Goal: Task Accomplishment & Management: Complete application form

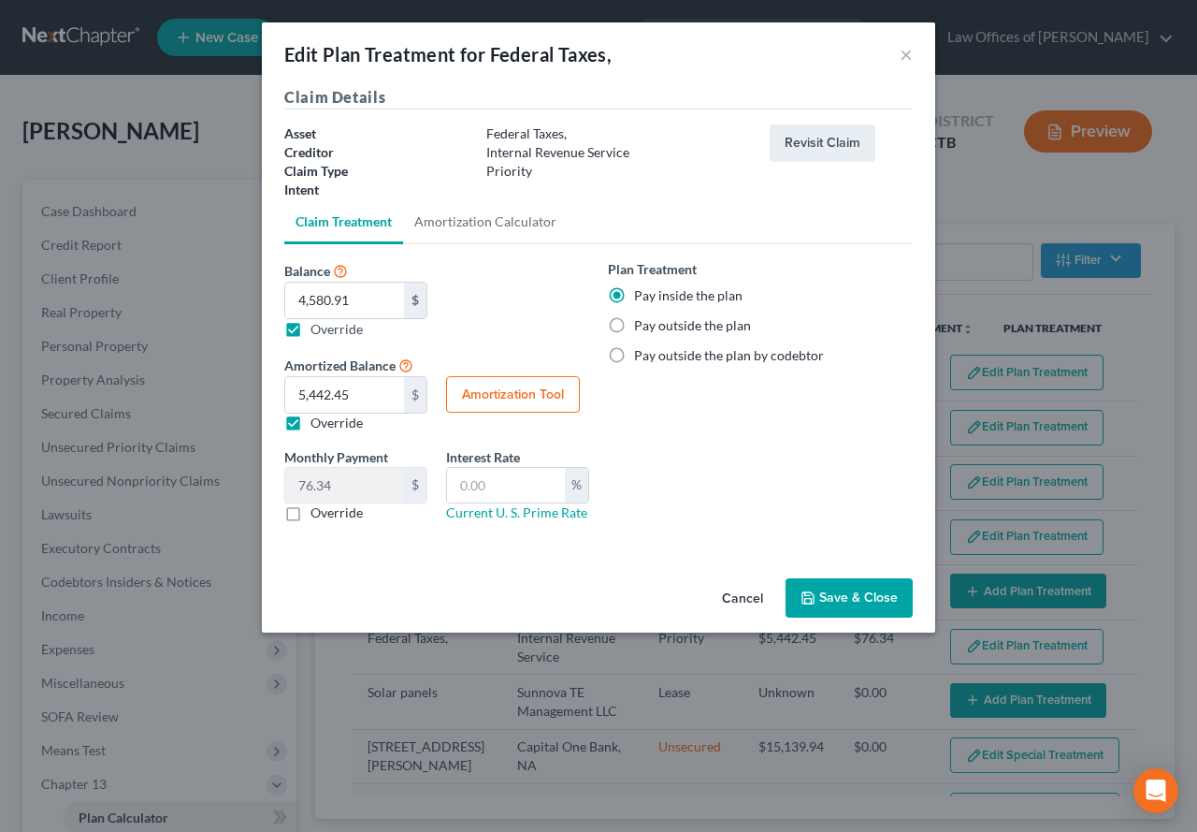
select select "59"
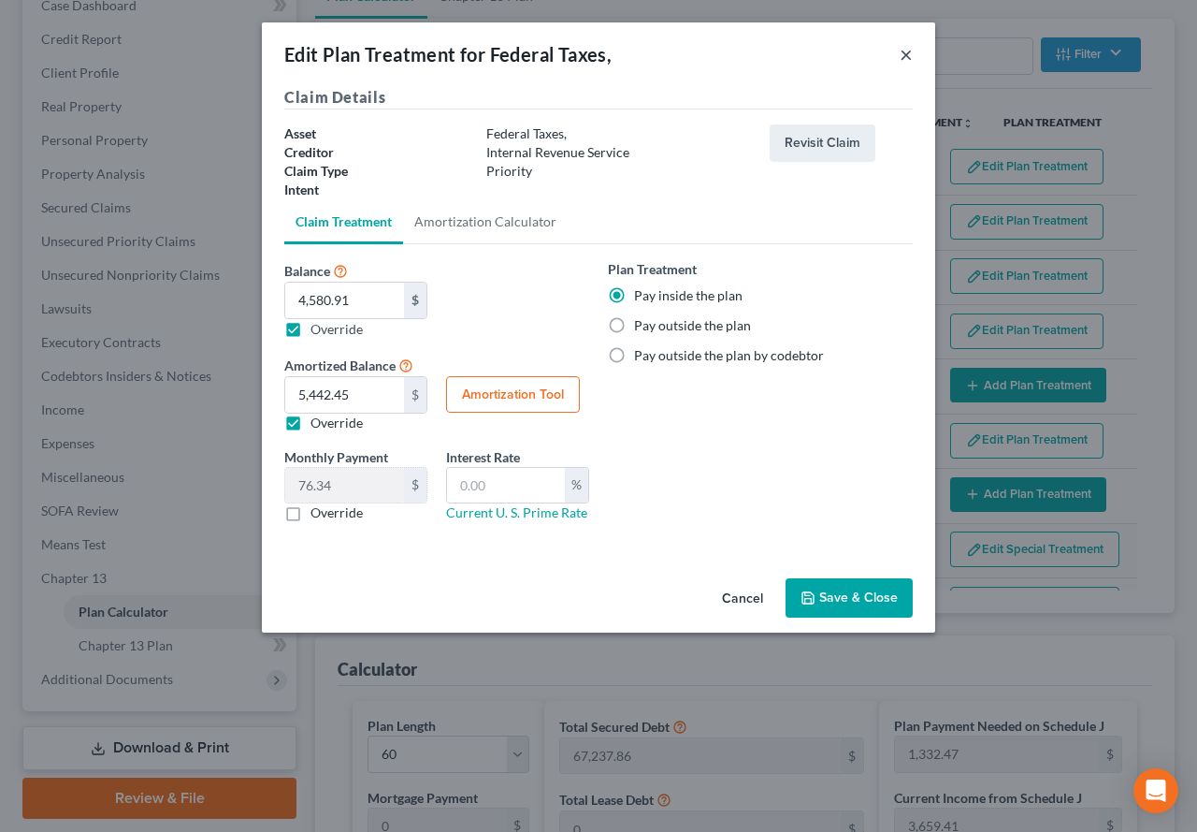
click at [907, 61] on button "×" at bounding box center [906, 54] width 13 height 22
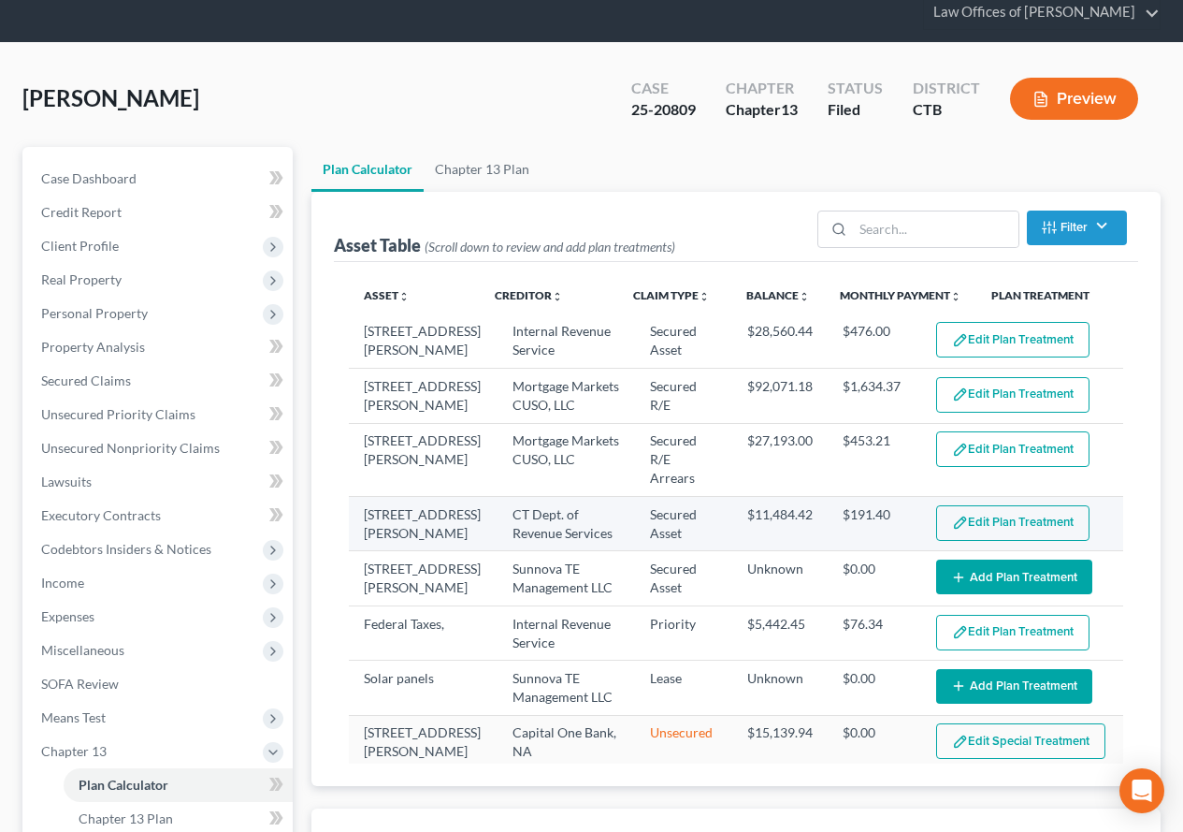
scroll to position [0, 0]
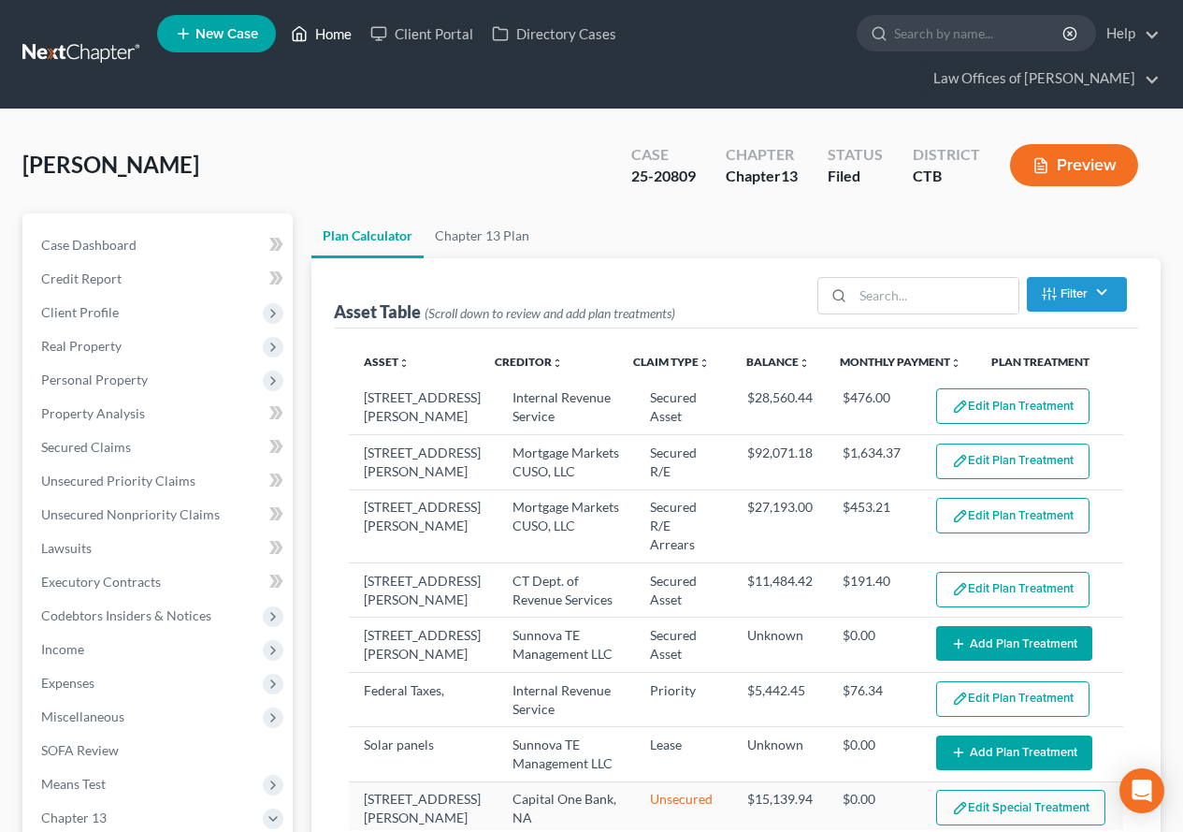
click at [334, 33] on link "Home" at bounding box center [322, 34] width 80 height 34
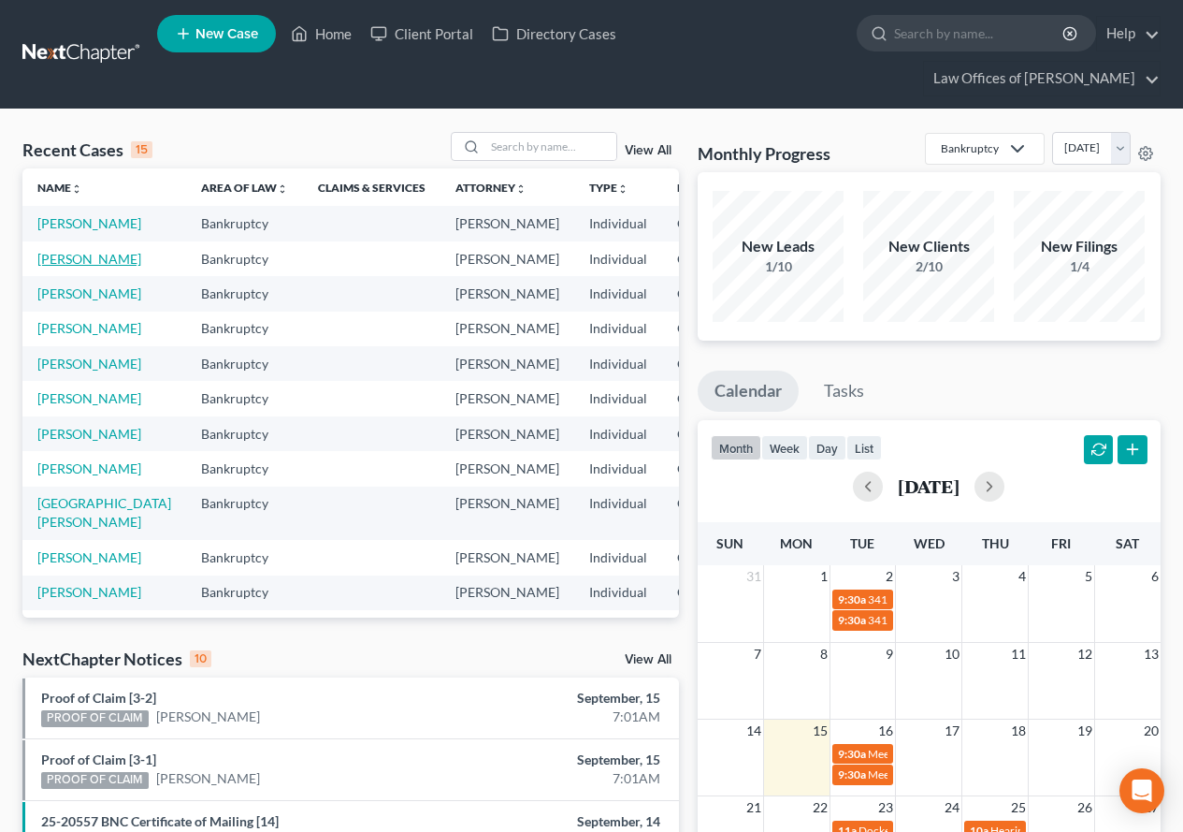
click at [45, 267] on link "[PERSON_NAME]" at bounding box center [89, 259] width 104 height 16
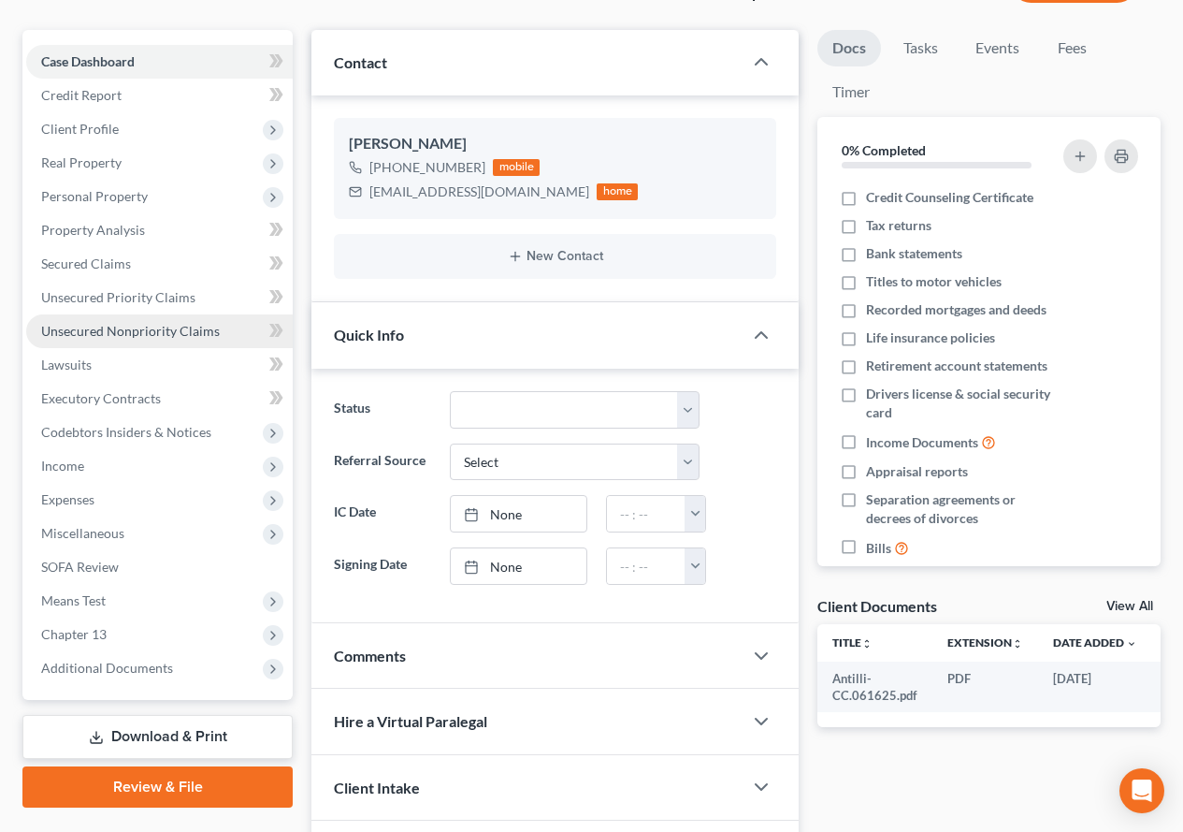
scroll to position [187, 0]
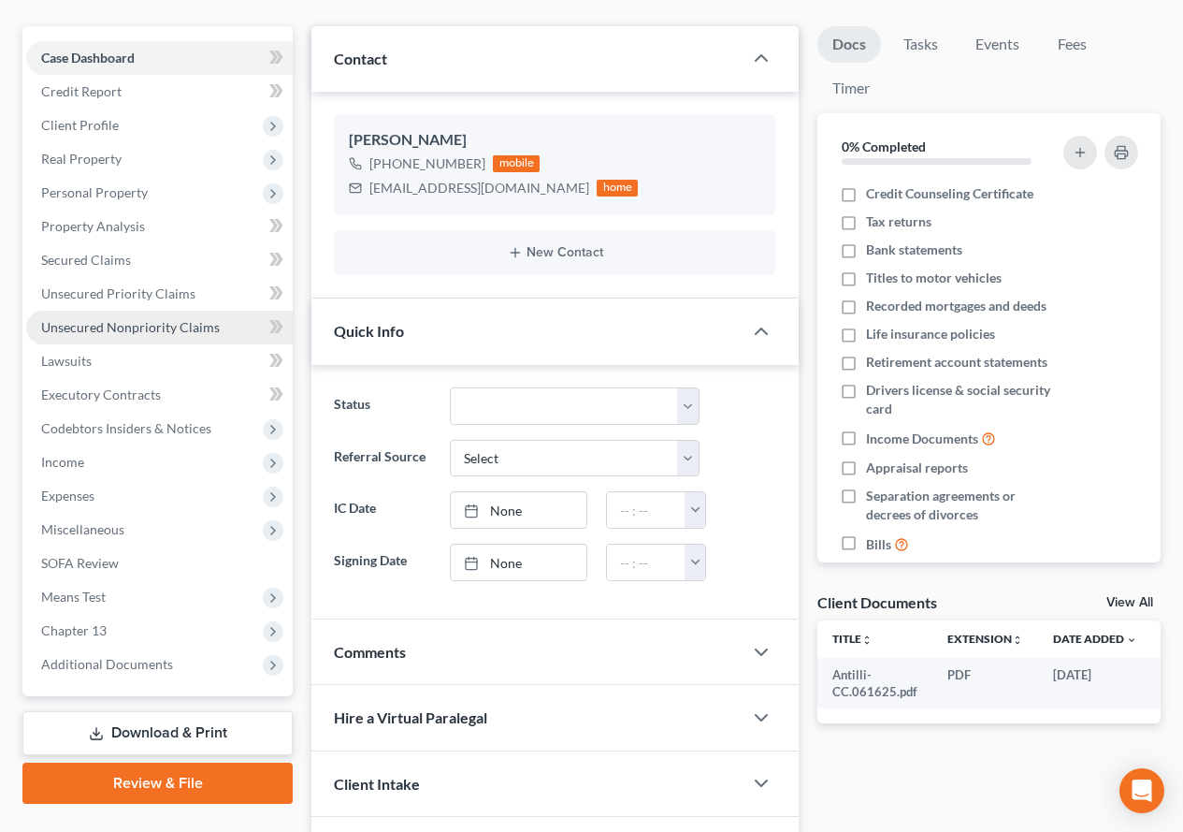
click at [105, 326] on span "Unsecured Nonpriority Claims" at bounding box center [130, 327] width 179 height 16
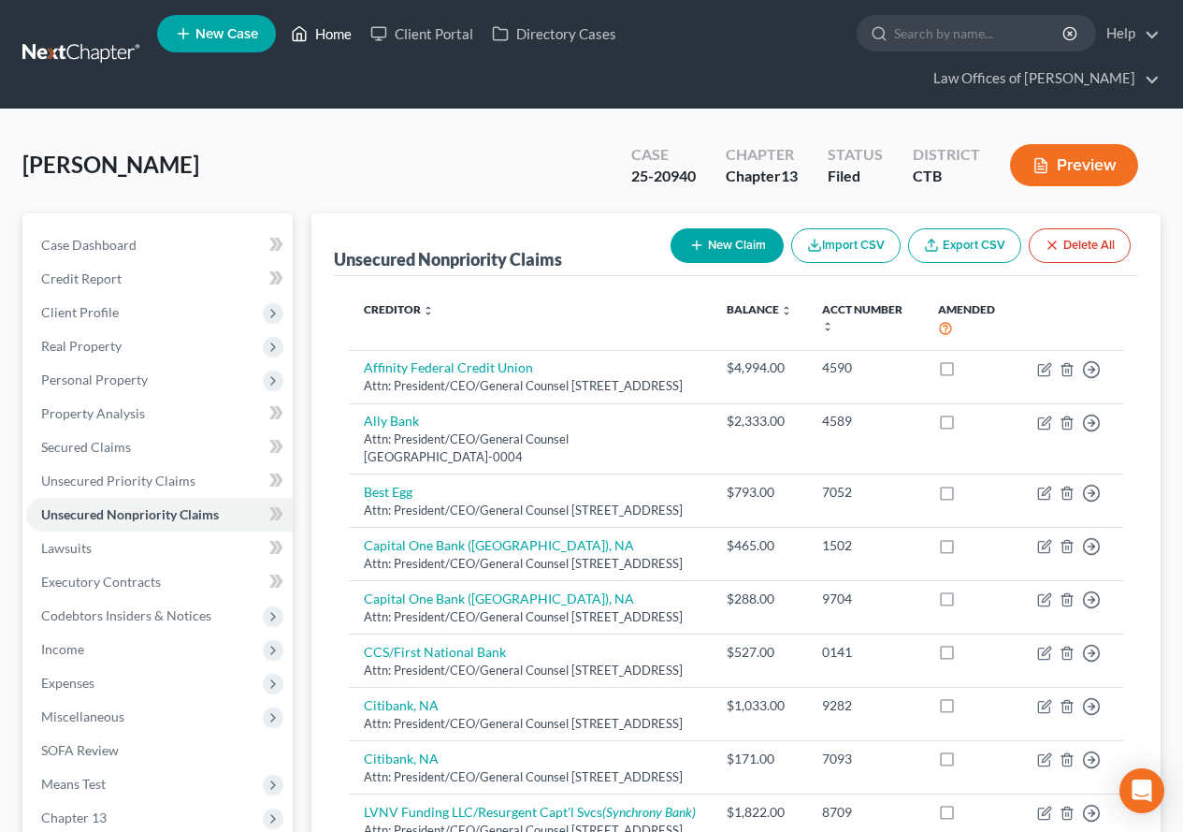
click at [331, 39] on link "Home" at bounding box center [322, 34] width 80 height 34
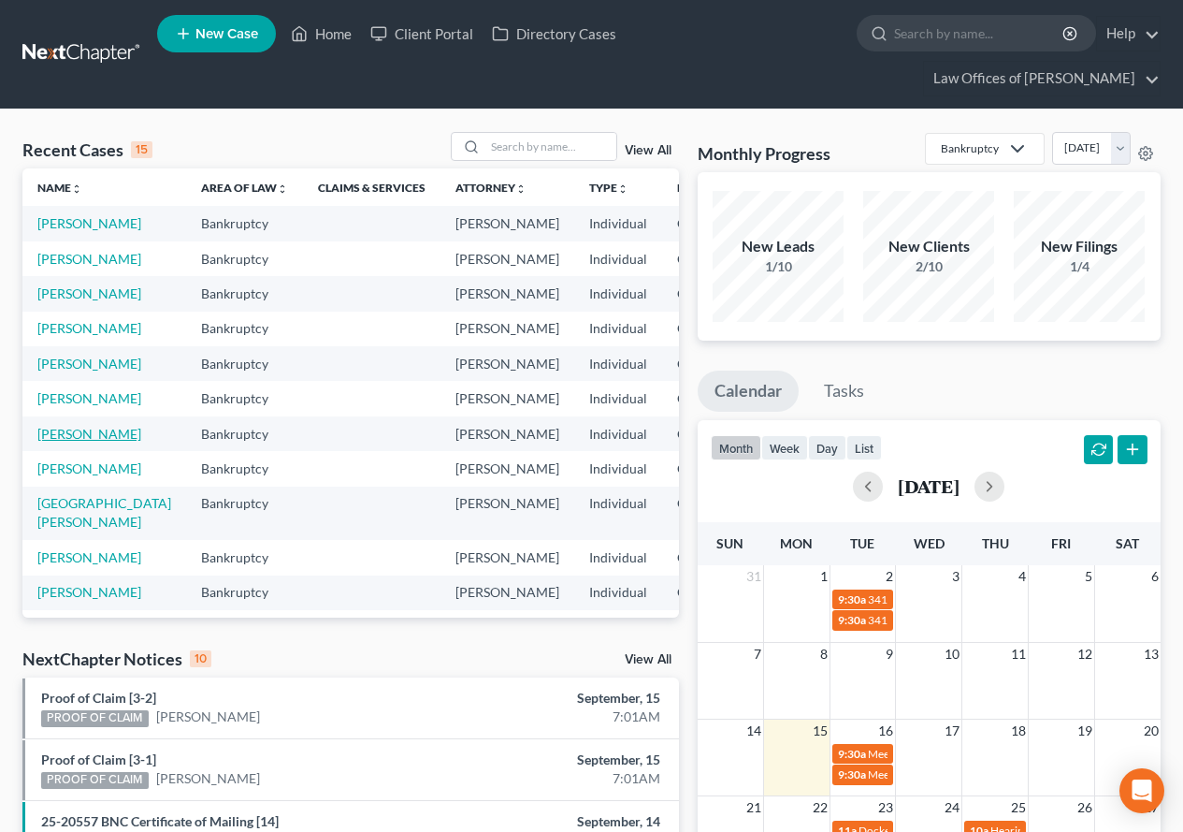
click at [39, 441] on link "[PERSON_NAME]" at bounding box center [89, 434] width 104 height 16
select select "3"
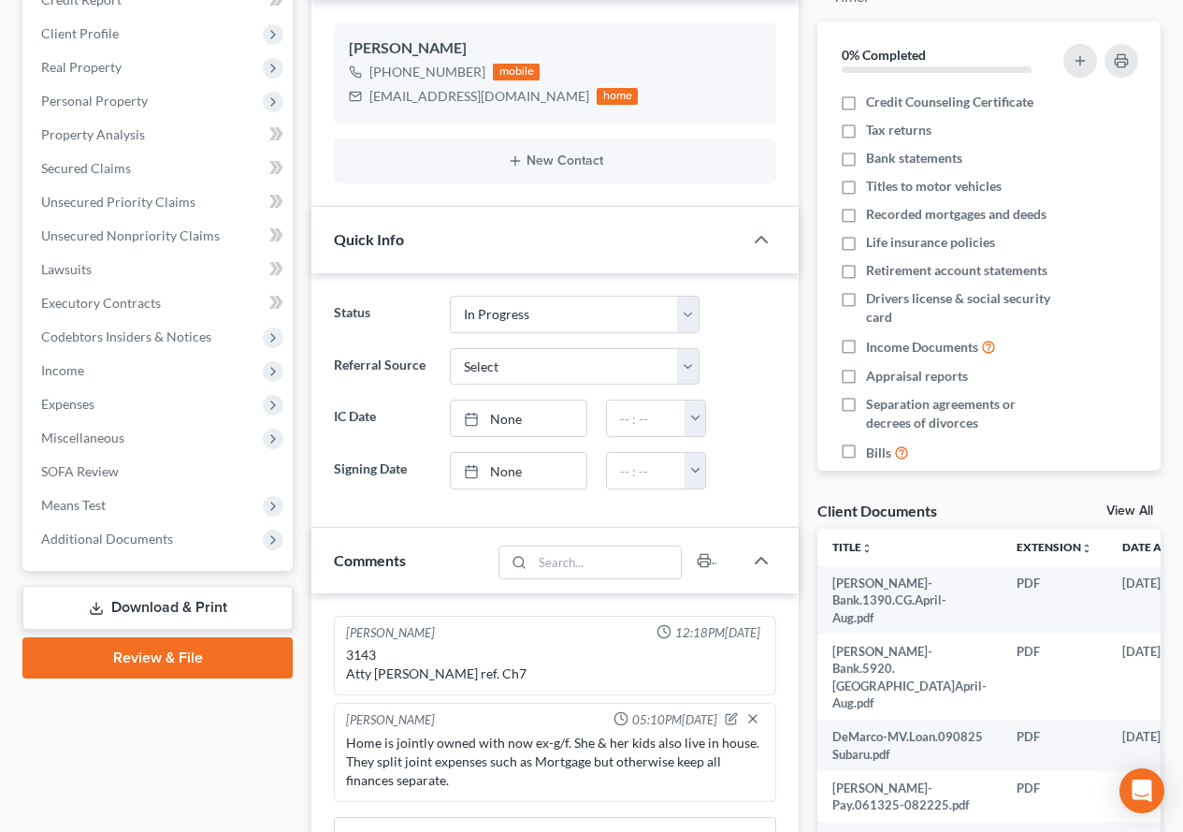
scroll to position [374, 0]
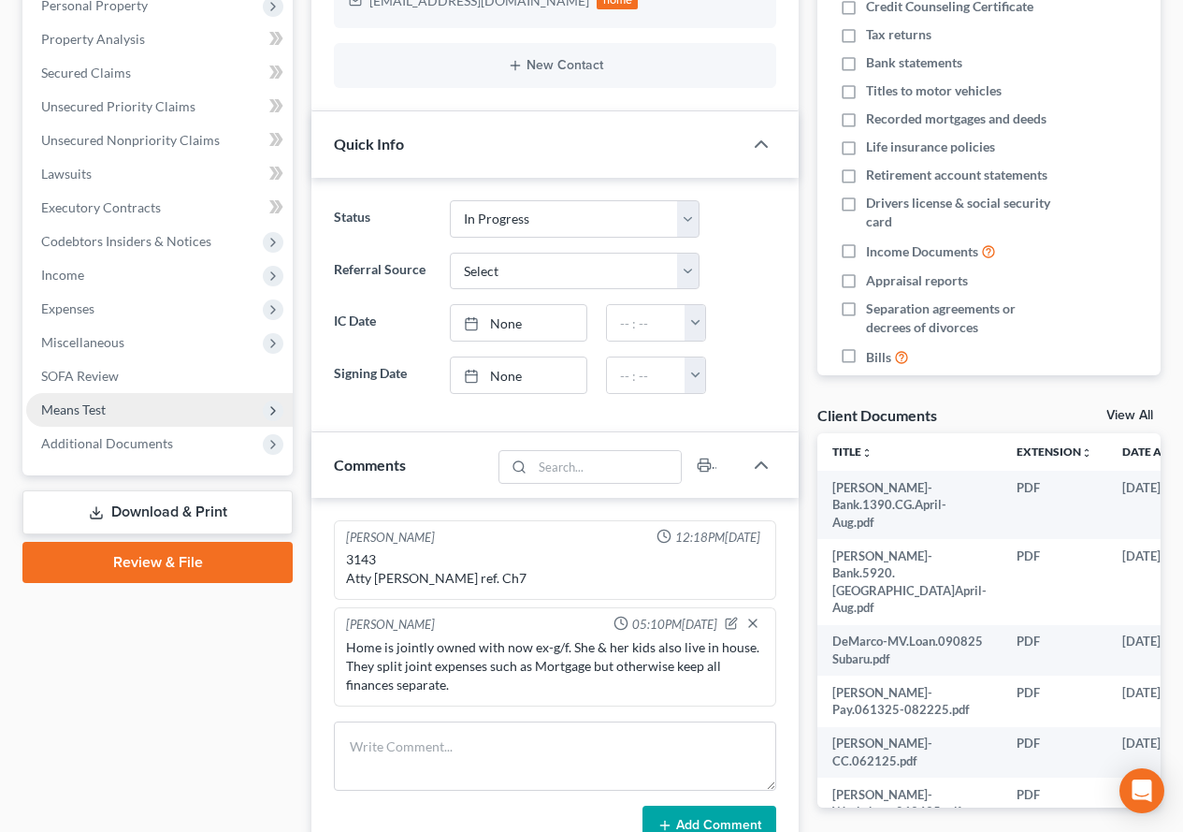
click at [54, 414] on span "Means Test" at bounding box center [73, 409] width 65 height 16
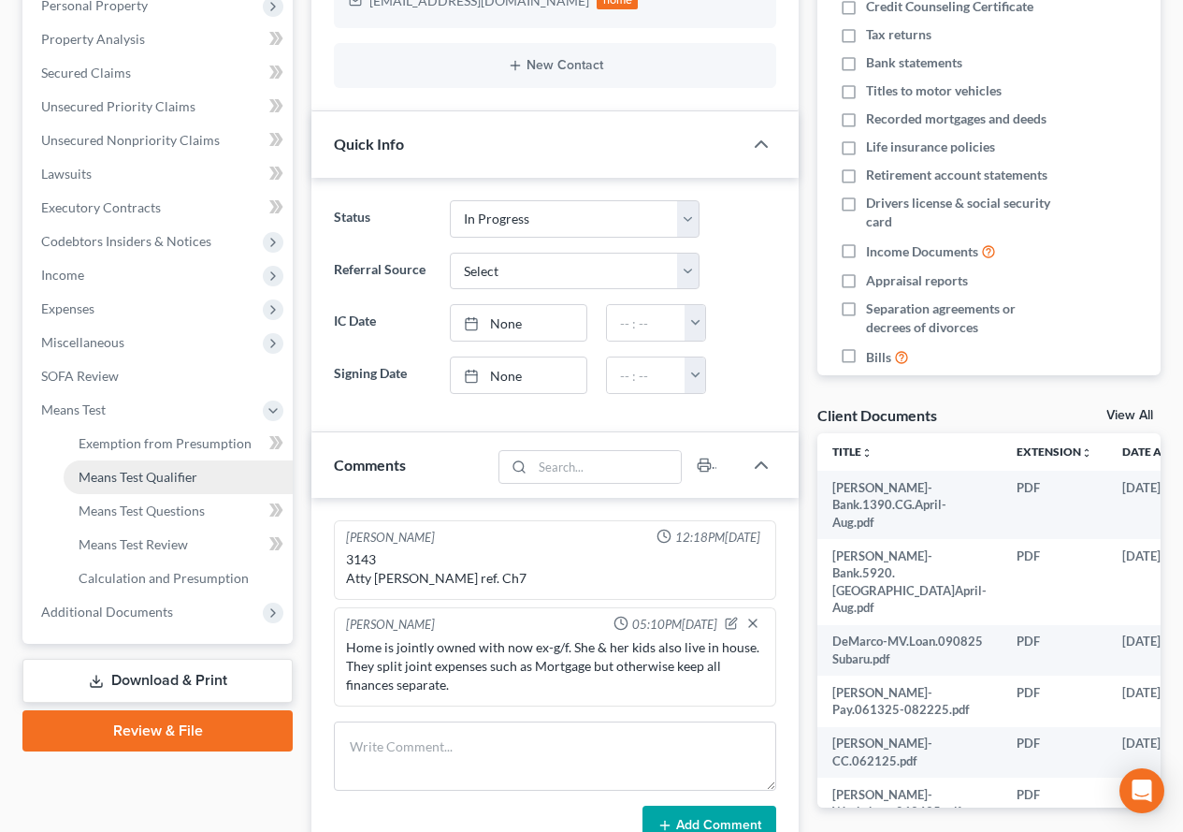
click at [137, 480] on span "Means Test Qualifier" at bounding box center [138, 477] width 119 height 16
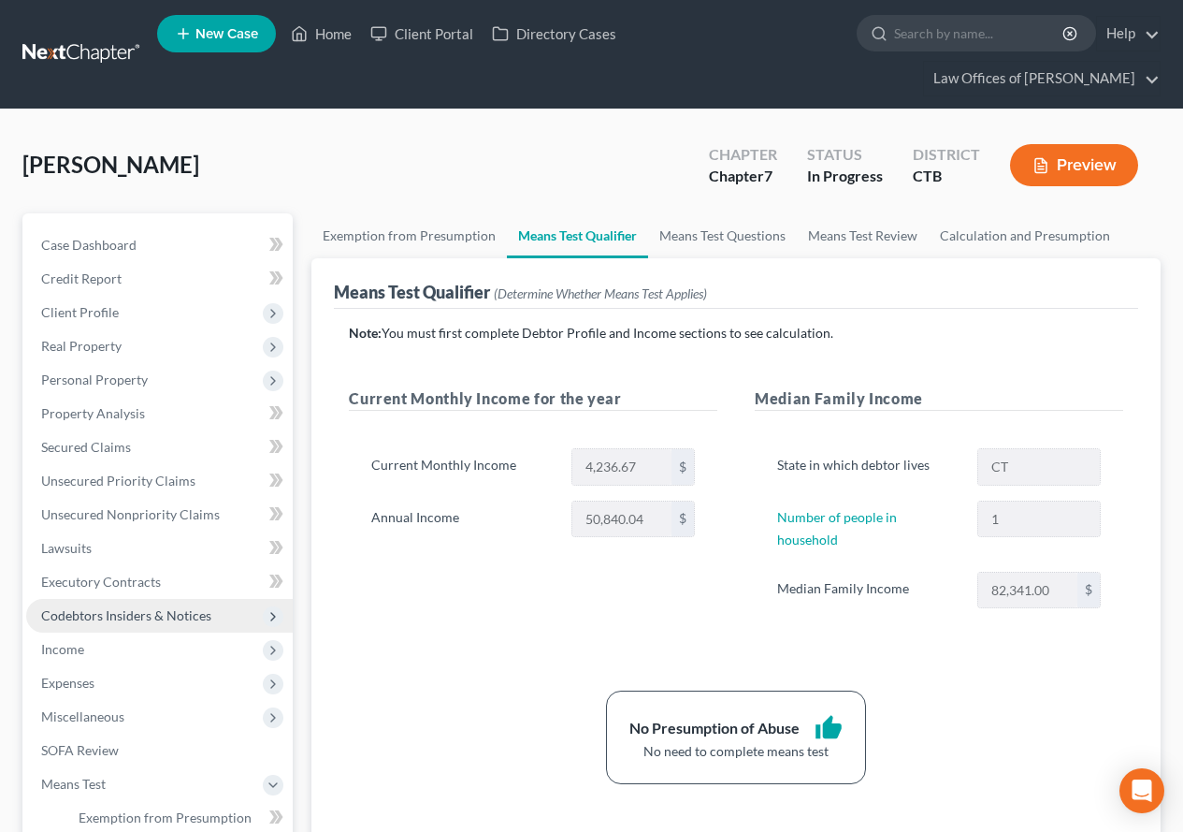
click at [62, 618] on span "Codebtors Insiders & Notices" at bounding box center [126, 615] width 170 height 16
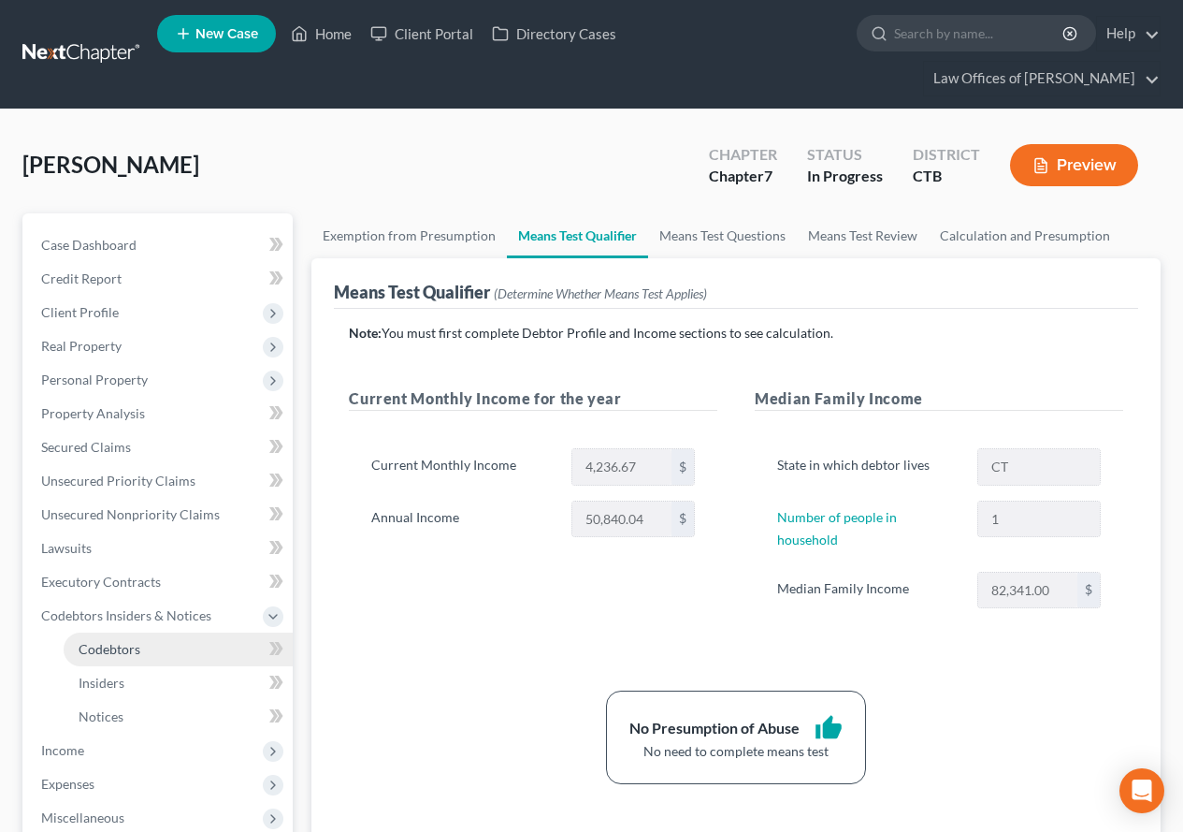
click at [85, 648] on span "Codebtors" at bounding box center [110, 649] width 62 height 16
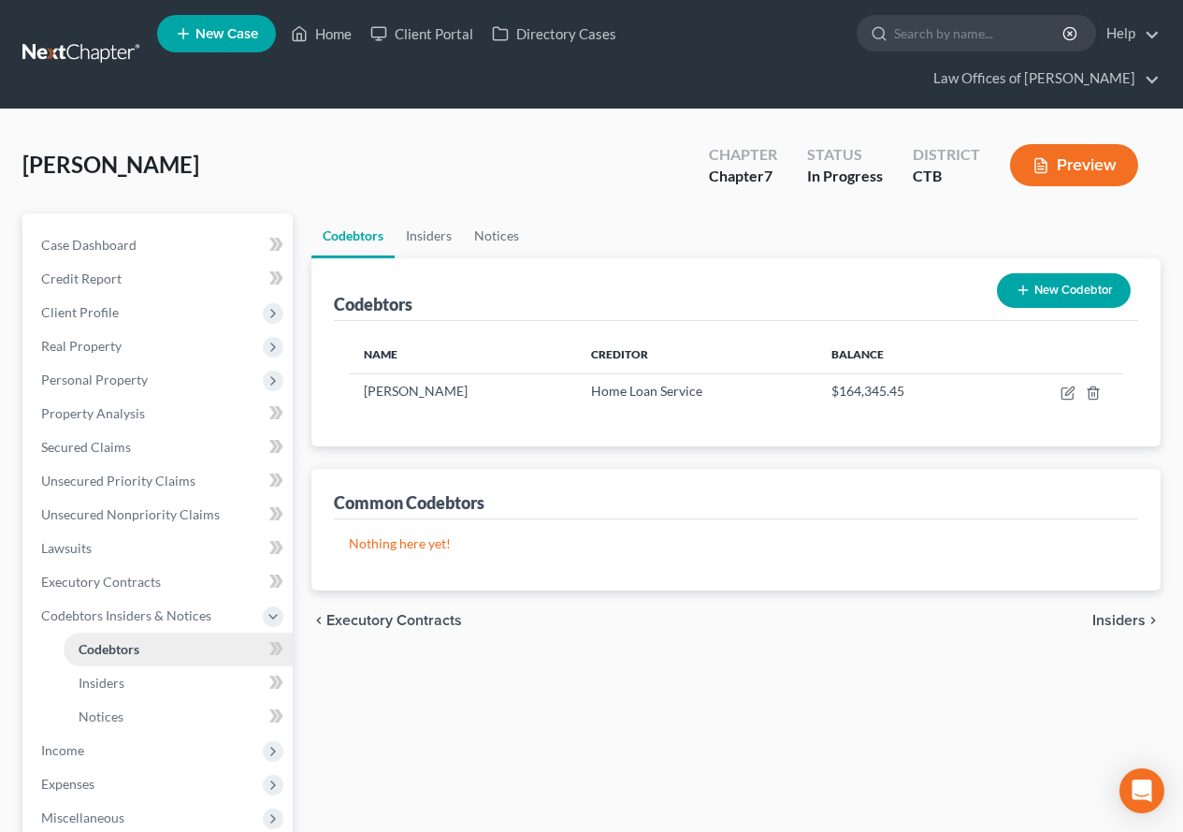
scroll to position [94, 0]
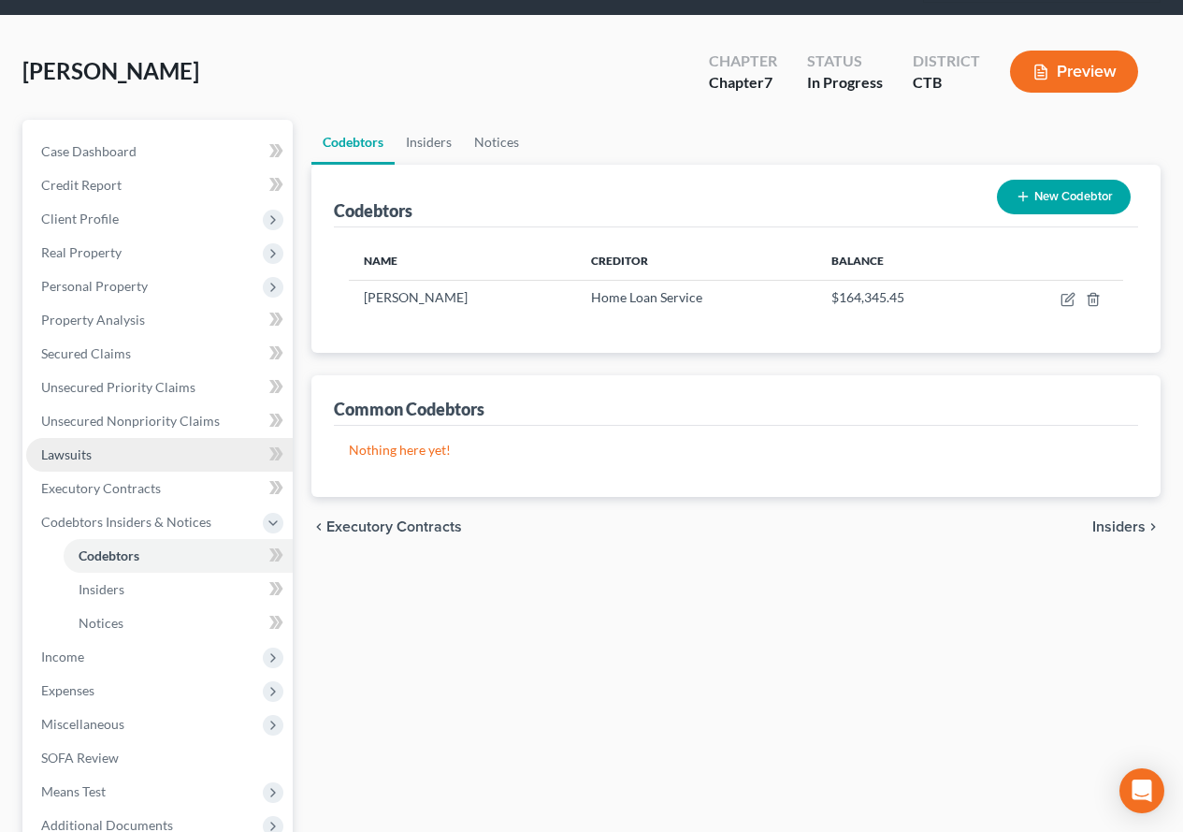
click at [62, 453] on span "Lawsuits" at bounding box center [66, 454] width 51 height 16
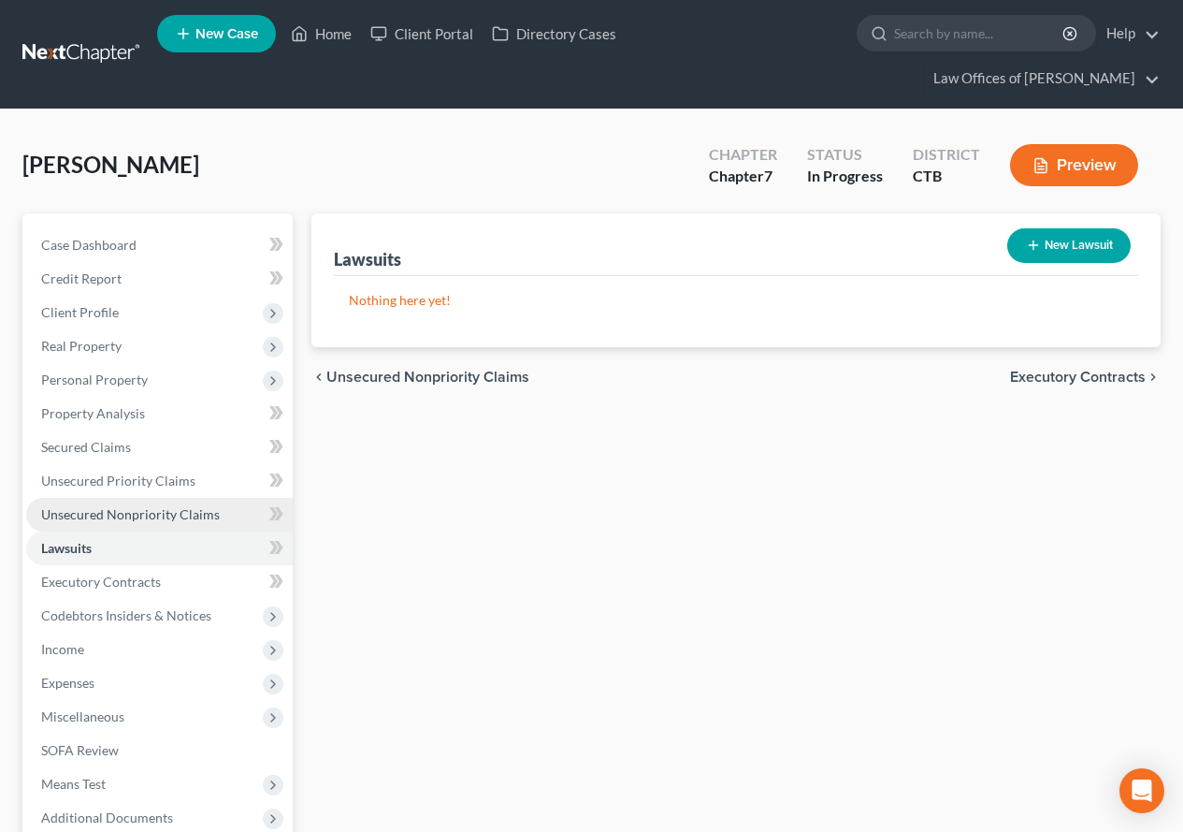
click at [92, 520] on span "Unsecured Nonpriority Claims" at bounding box center [130, 514] width 179 height 16
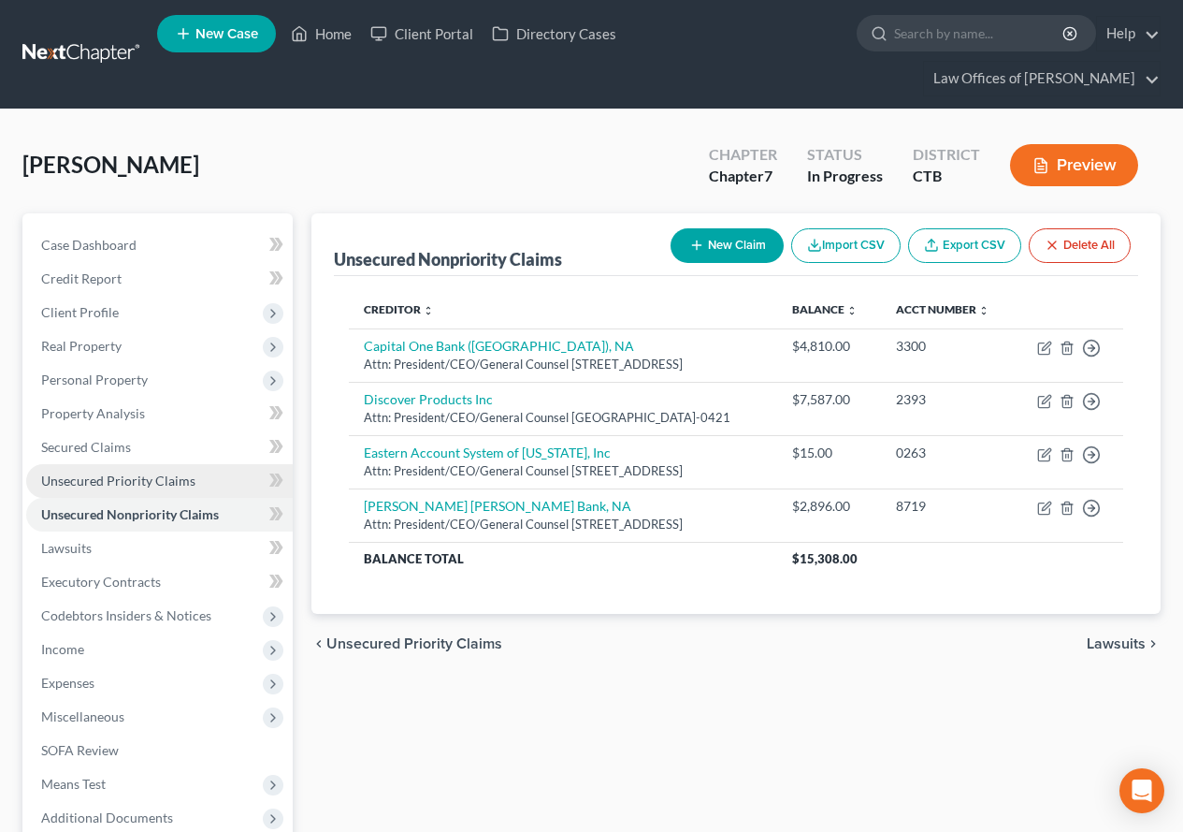
click at [99, 487] on span "Unsecured Priority Claims" at bounding box center [118, 480] width 154 height 16
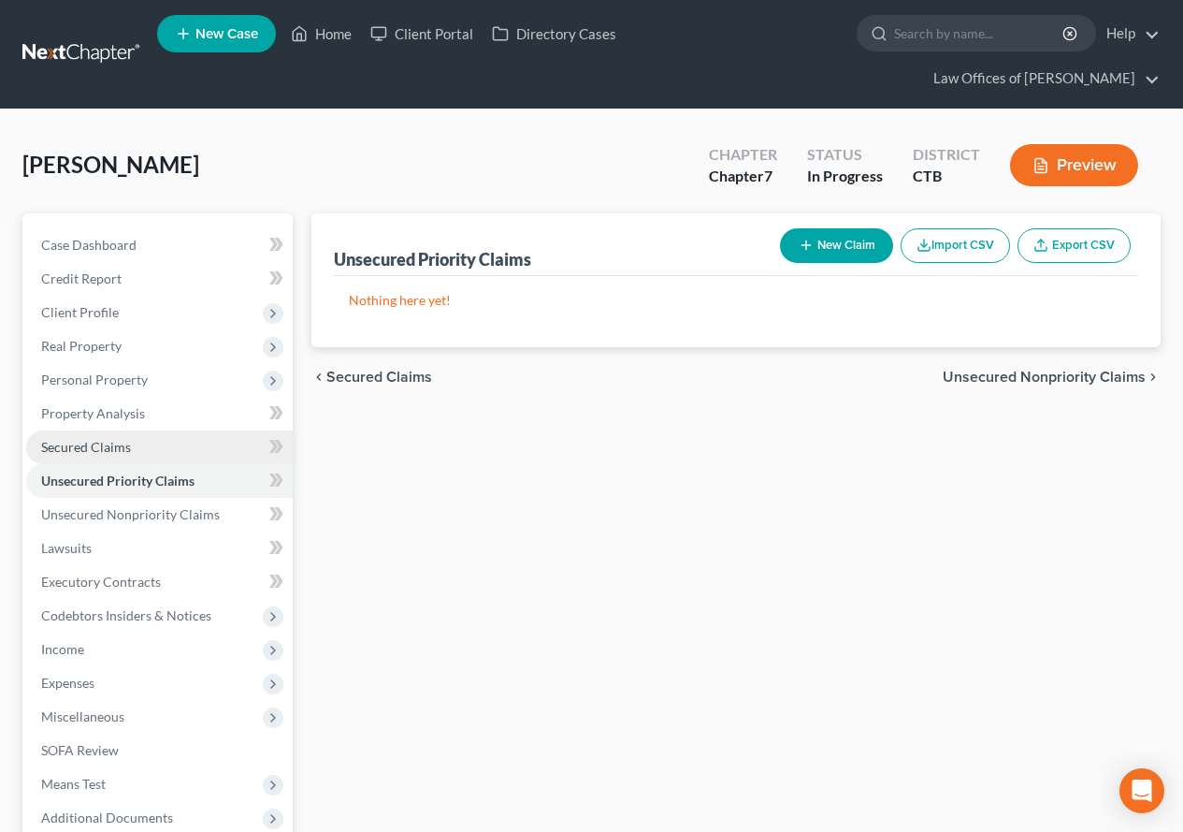
click at [47, 453] on span "Secured Claims" at bounding box center [86, 447] width 90 height 16
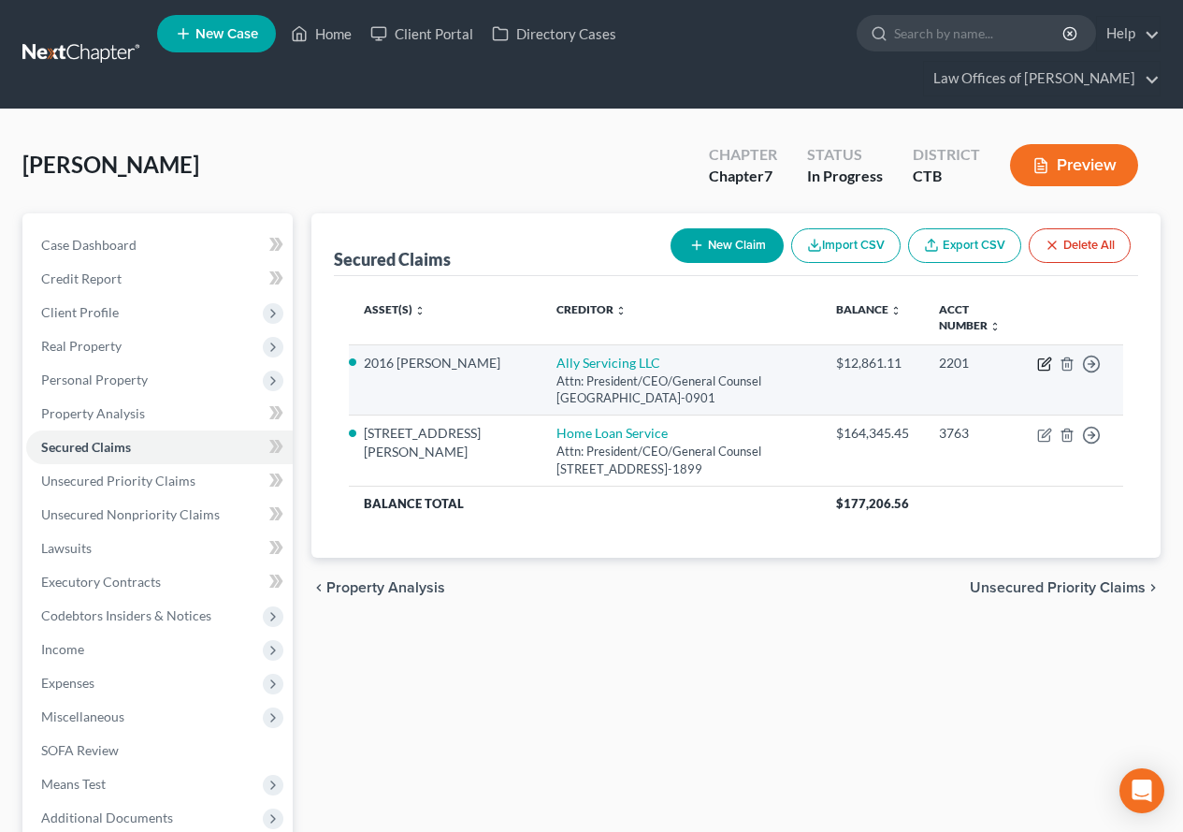
click at [1047, 361] on icon "button" at bounding box center [1046, 361] width 8 height 8
select select "24"
select select "3"
select select "4"
select select "0"
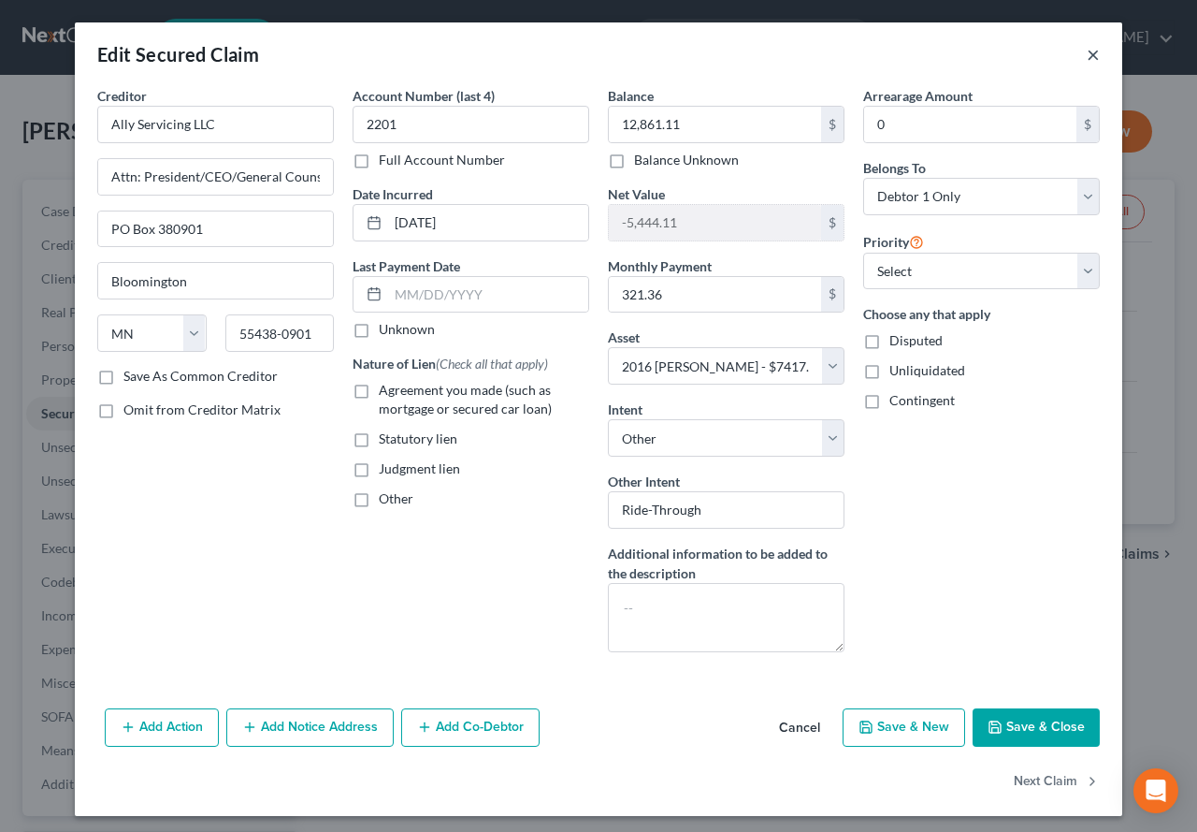
click at [1088, 60] on button "×" at bounding box center [1093, 54] width 13 height 22
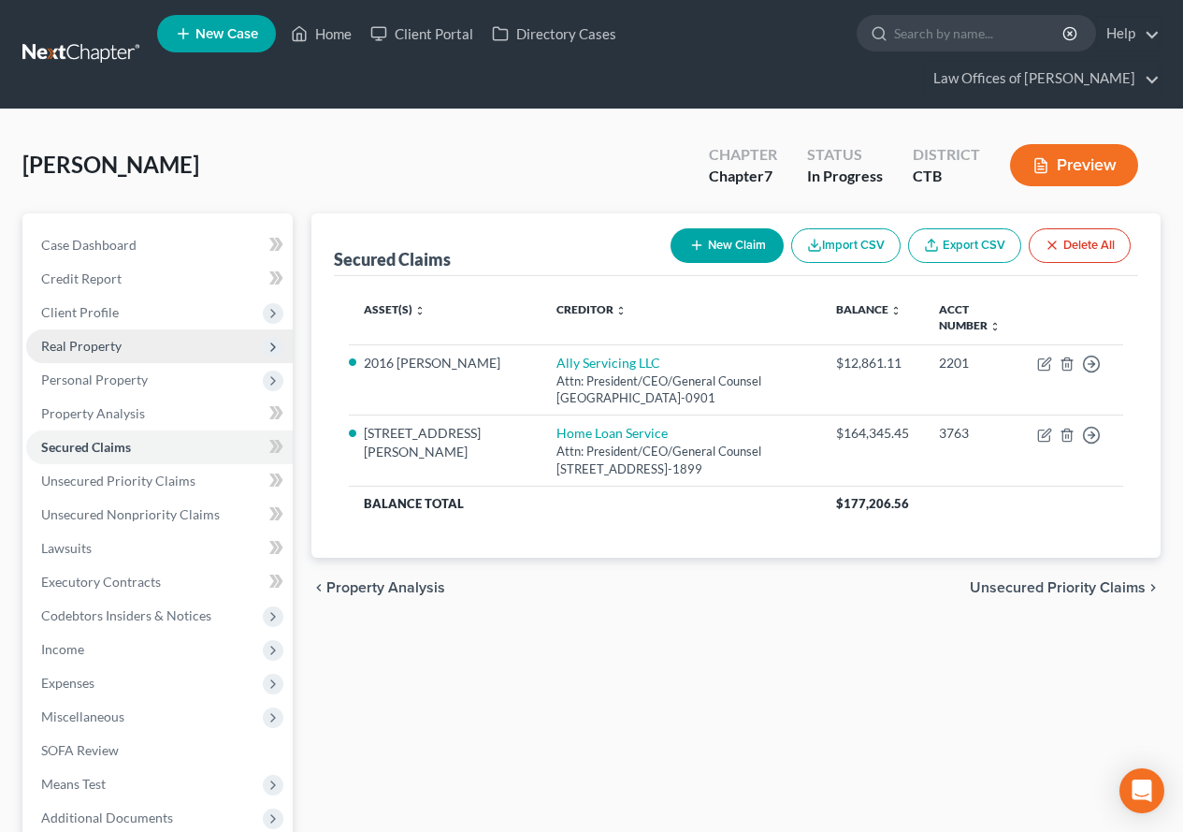
click at [72, 342] on span "Real Property" at bounding box center [81, 346] width 80 height 16
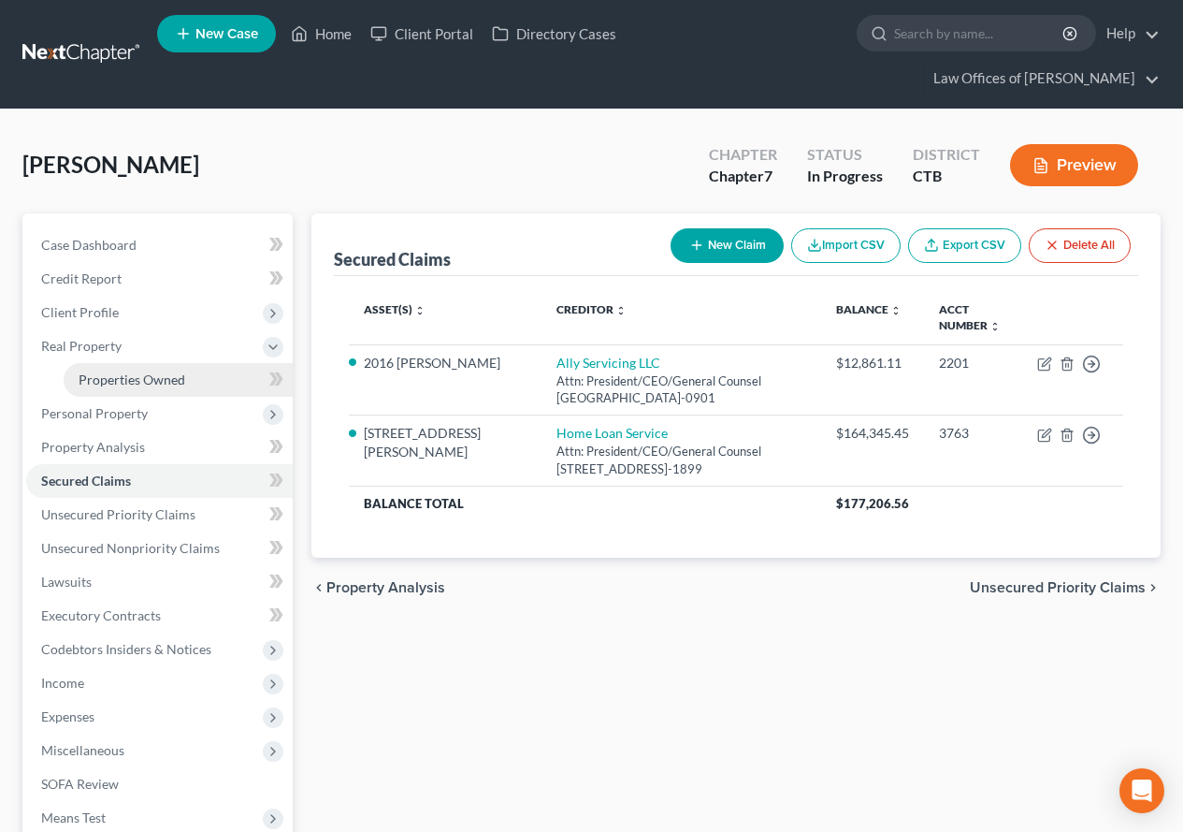
click at [118, 383] on span "Properties Owned" at bounding box center [132, 379] width 107 height 16
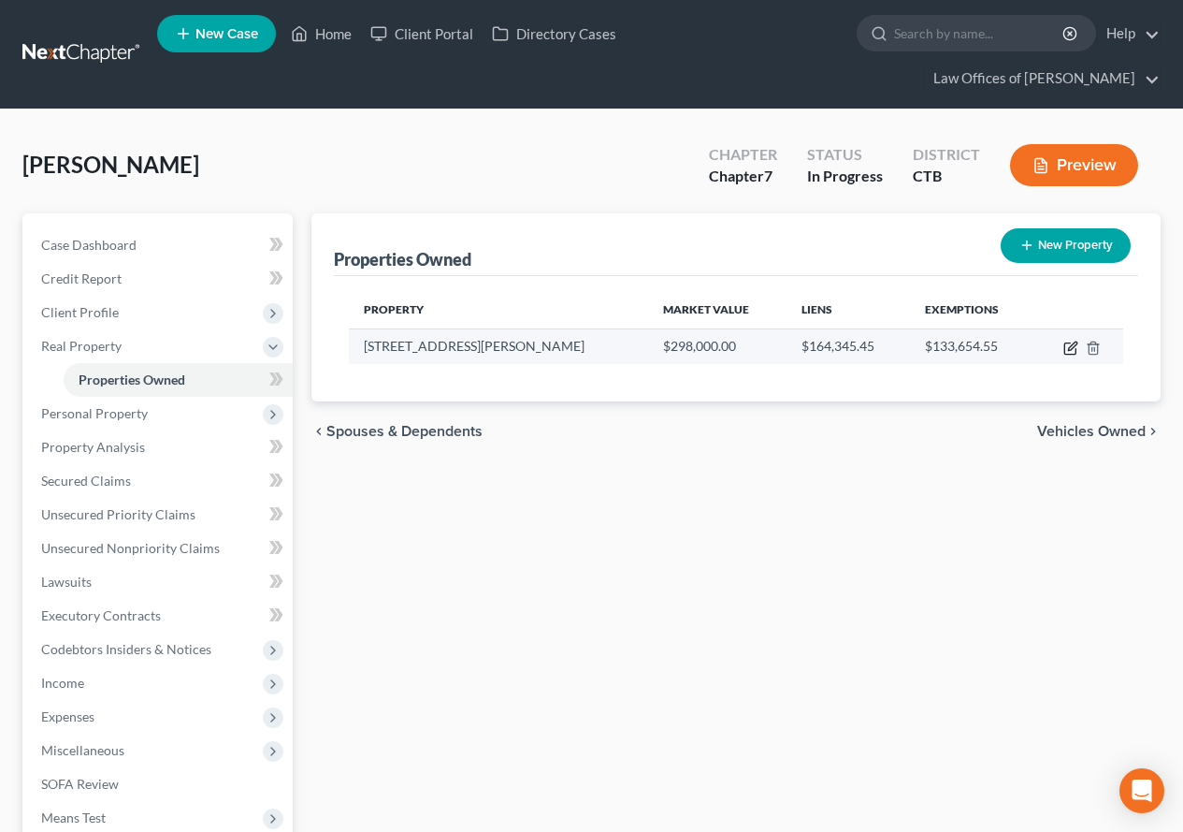
click at [1064, 344] on icon "button" at bounding box center [1071, 347] width 15 height 15
select select "6"
select select "3"
select select "0"
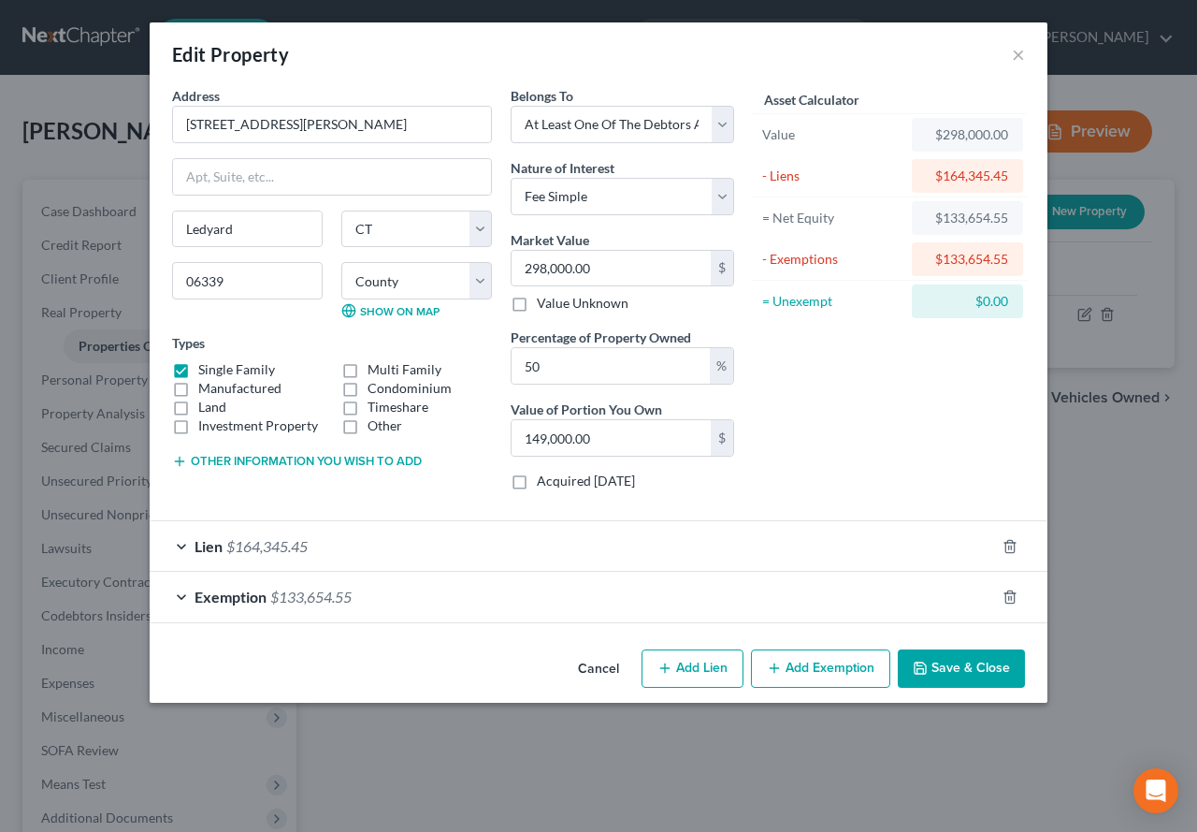
click at [952, 674] on button "Save & Close" at bounding box center [961, 668] width 127 height 39
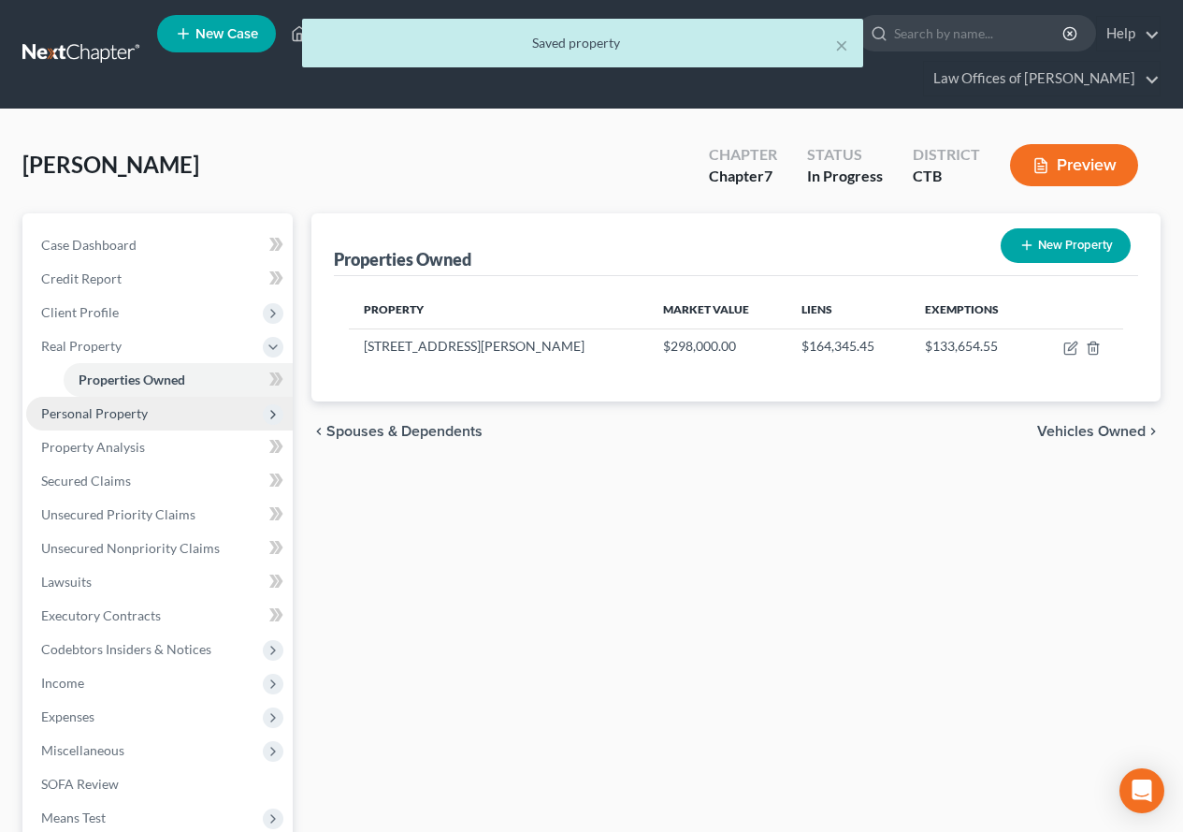
click at [90, 415] on span "Personal Property" at bounding box center [94, 413] width 107 height 16
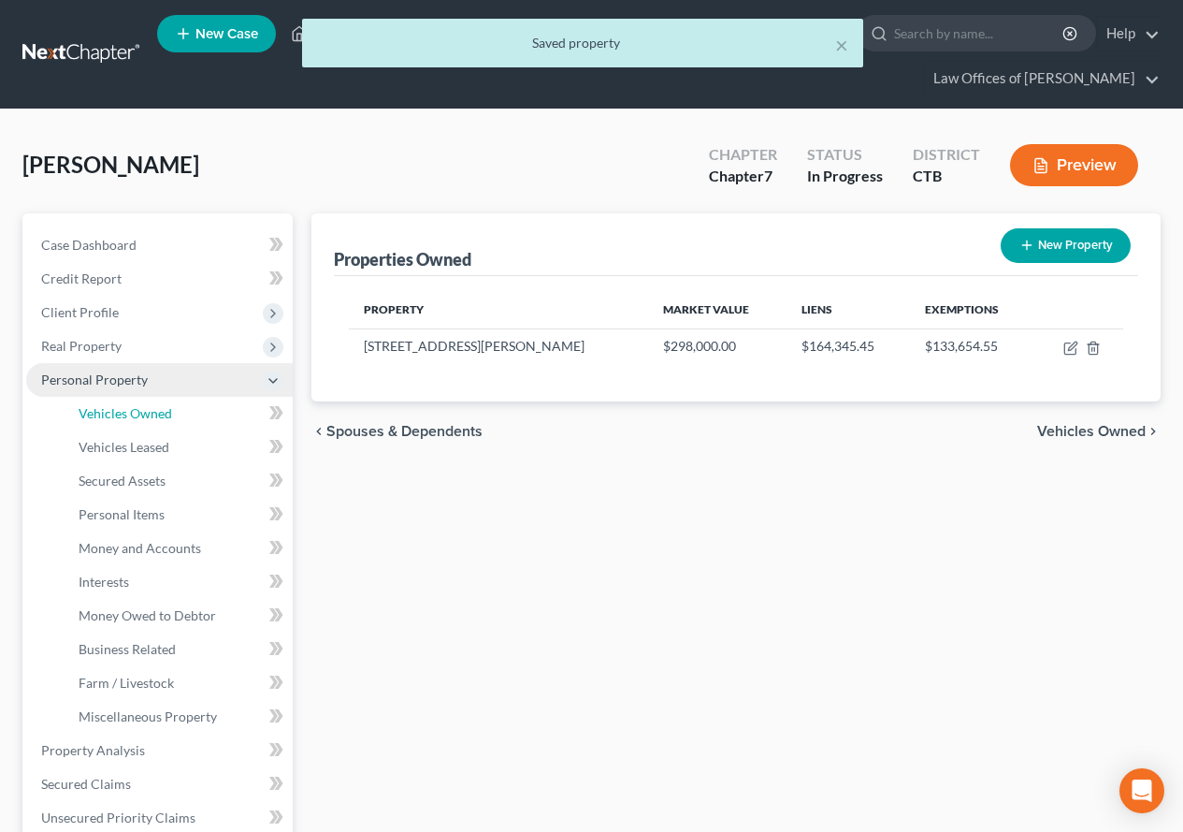
click at [90, 415] on span "Vehicles Owned" at bounding box center [126, 413] width 94 height 16
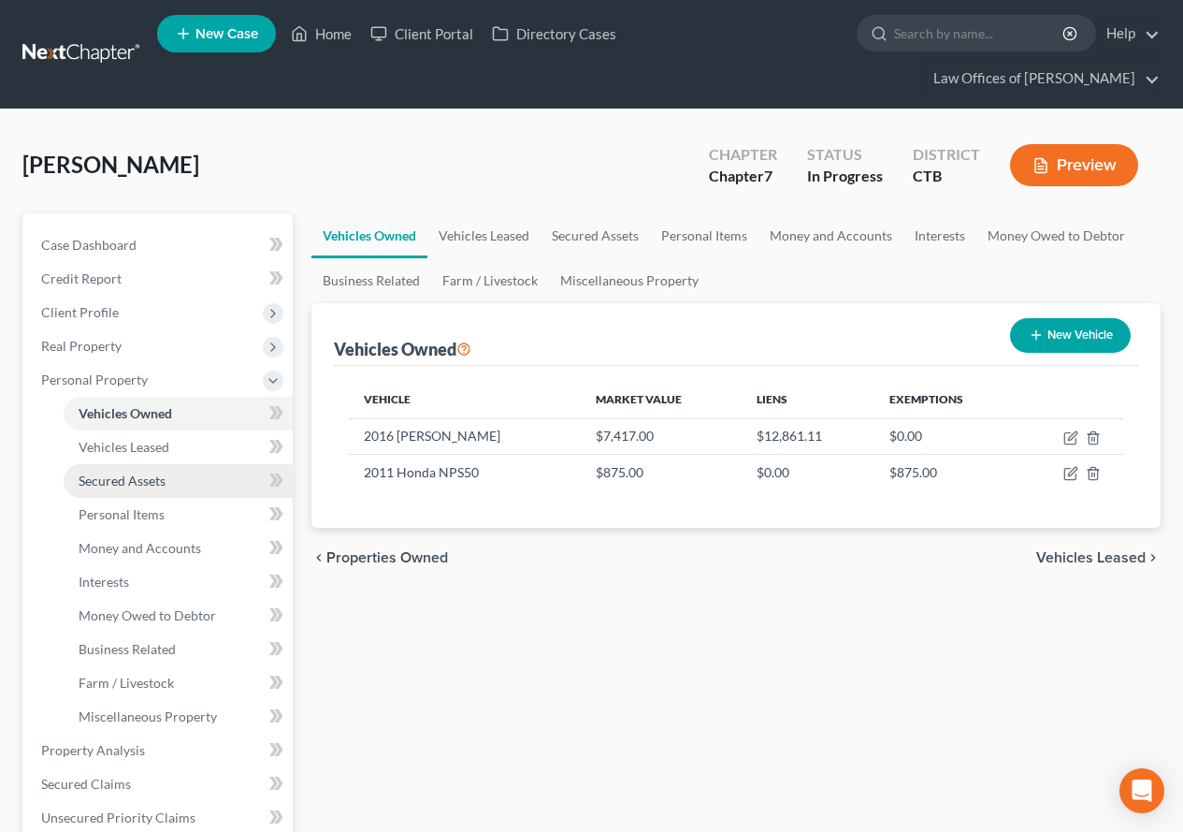
click at [98, 485] on span "Secured Assets" at bounding box center [122, 480] width 87 height 16
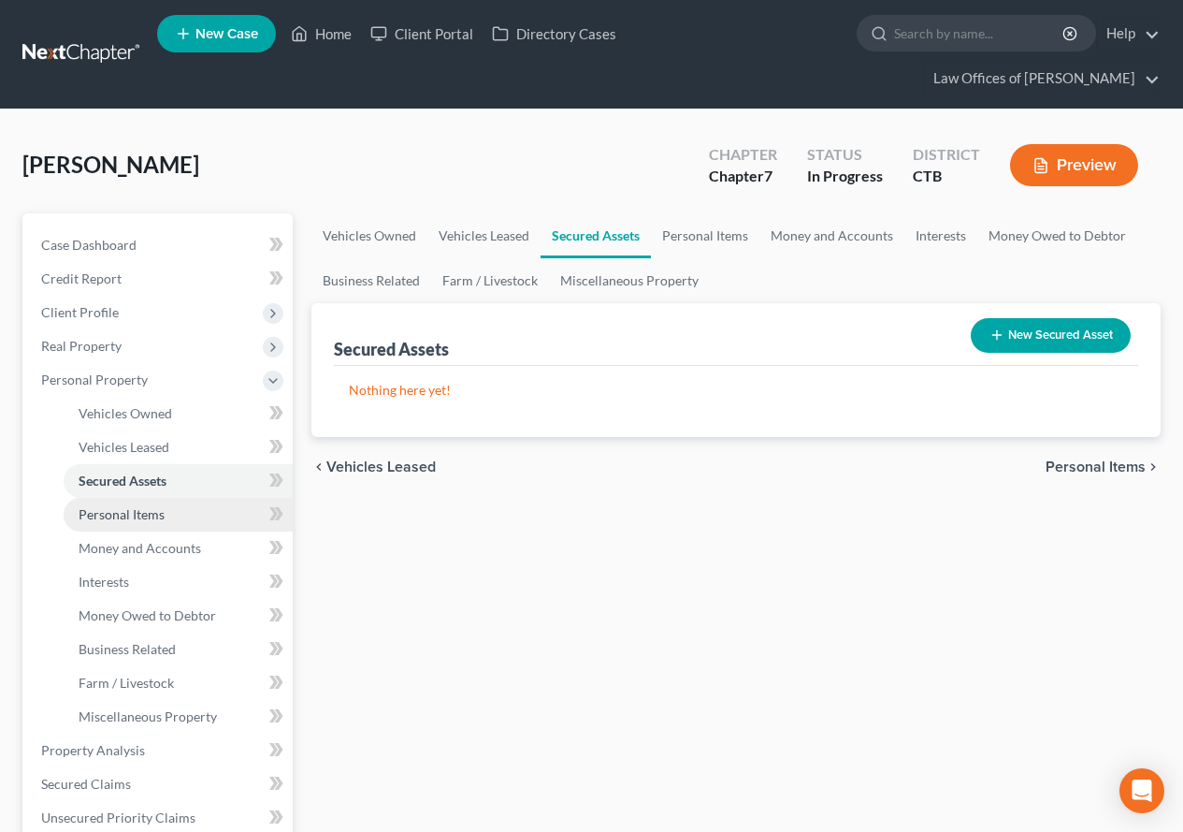
click at [119, 518] on span "Personal Items" at bounding box center [122, 514] width 86 height 16
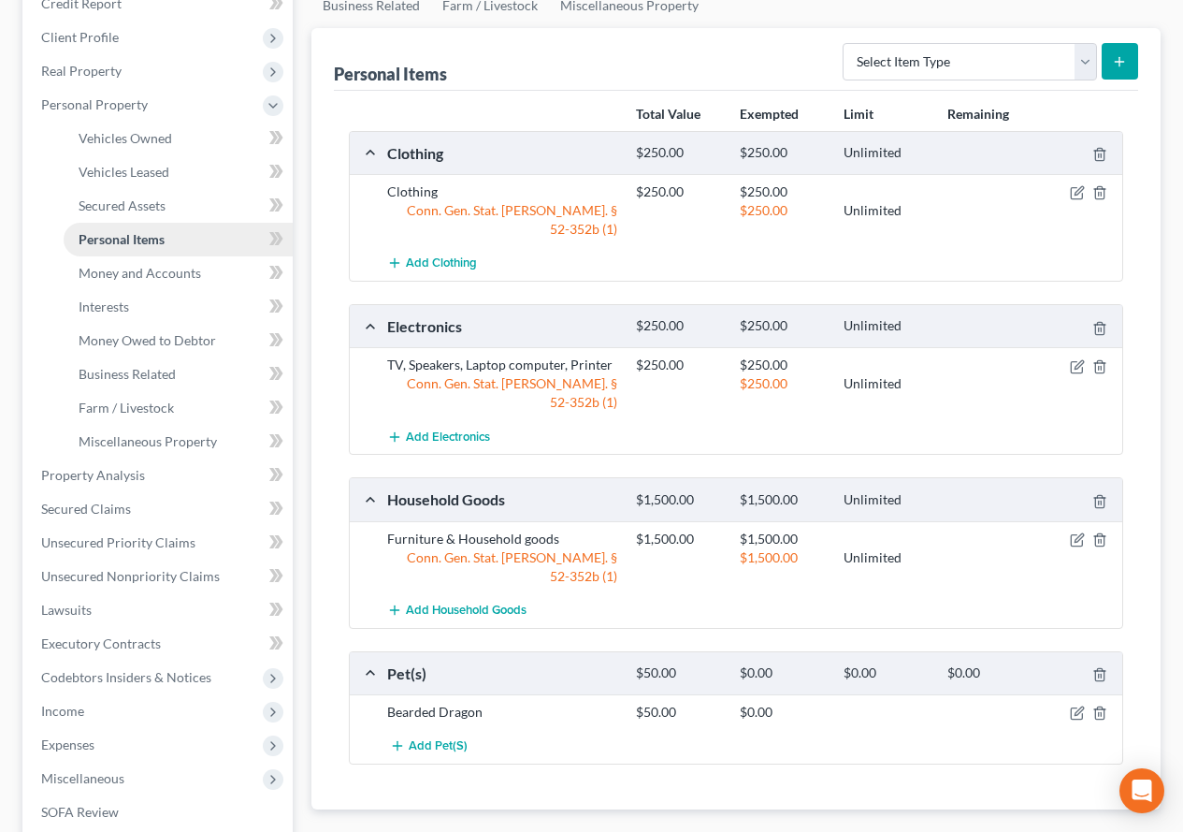
scroll to position [281, 0]
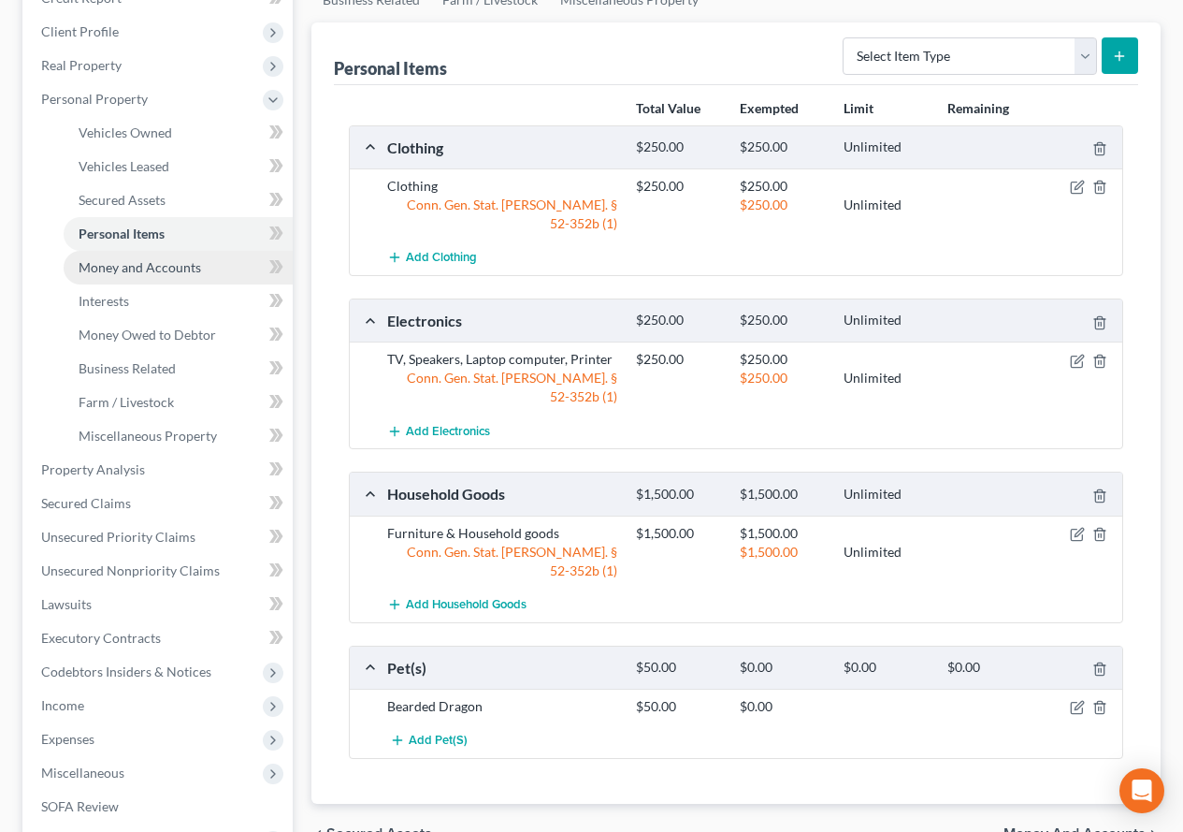
click at [108, 271] on span "Money and Accounts" at bounding box center [140, 267] width 123 height 16
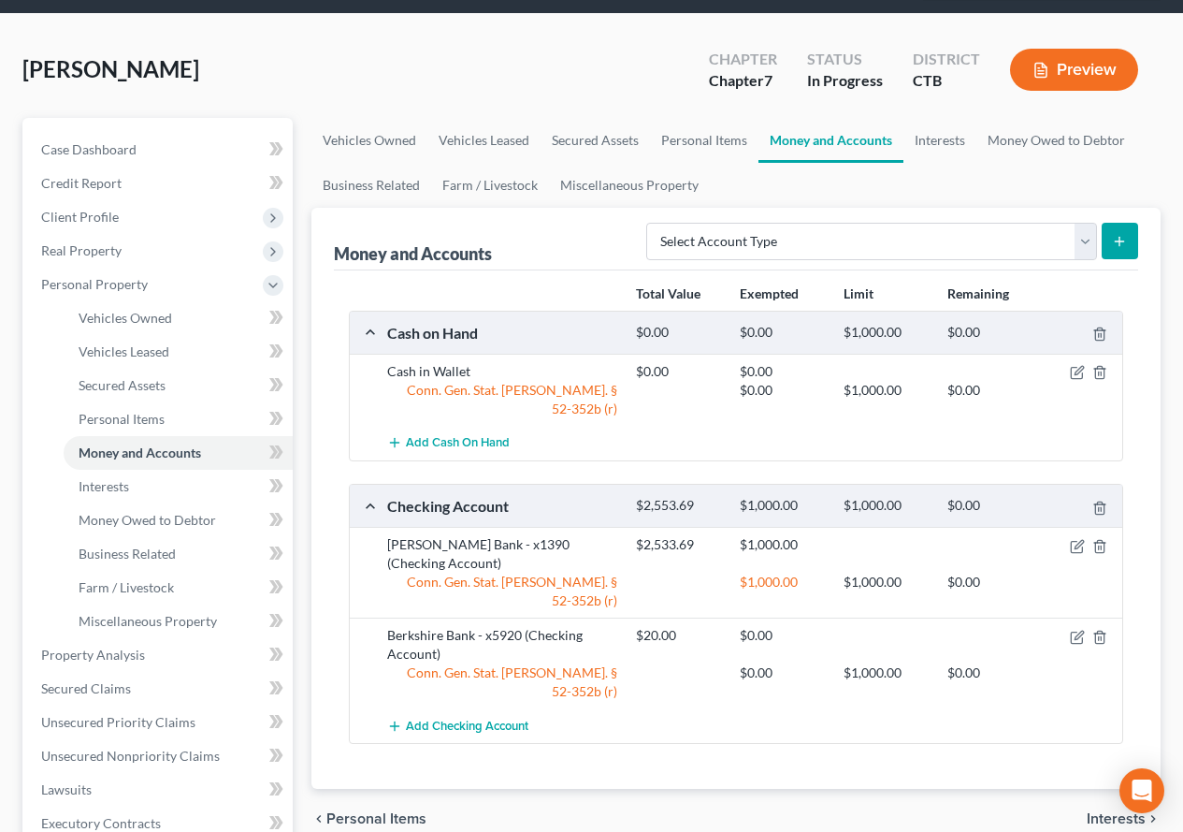
scroll to position [187, 0]
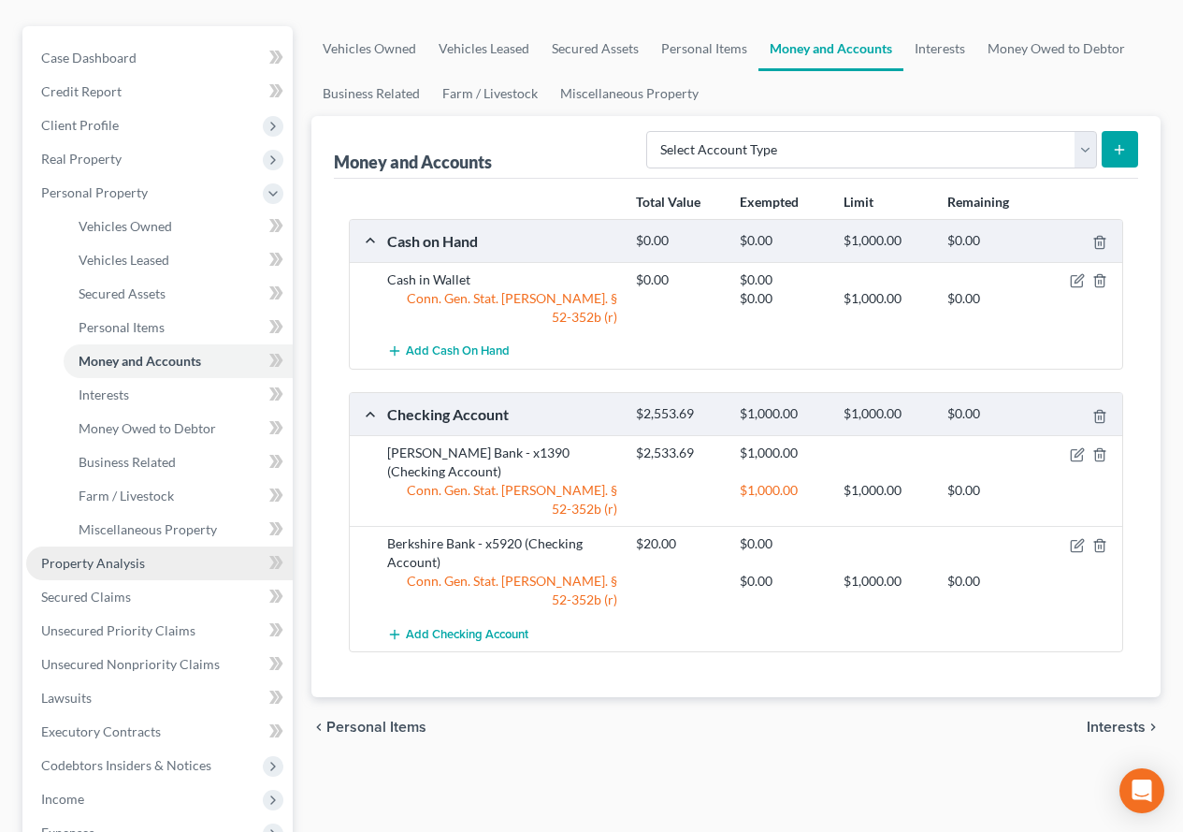
click at [98, 566] on span "Property Analysis" at bounding box center [93, 563] width 104 height 16
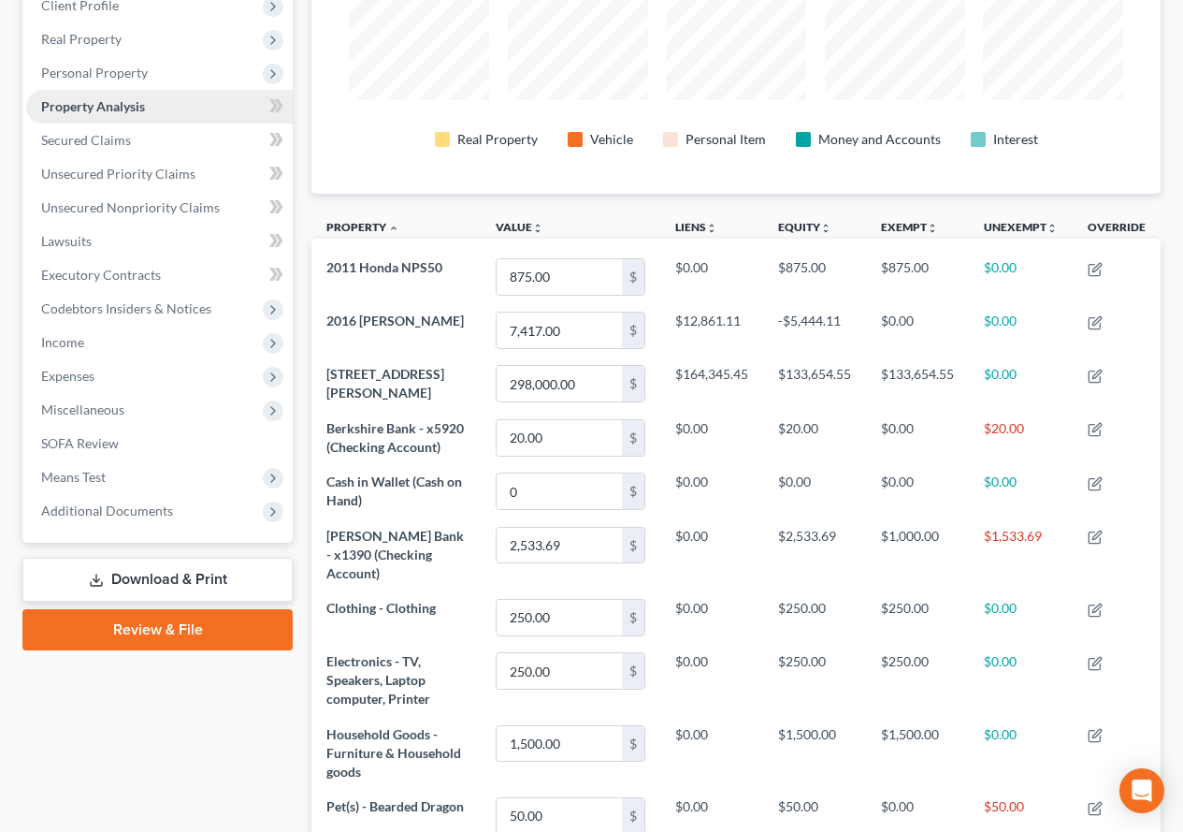
scroll to position [26, 0]
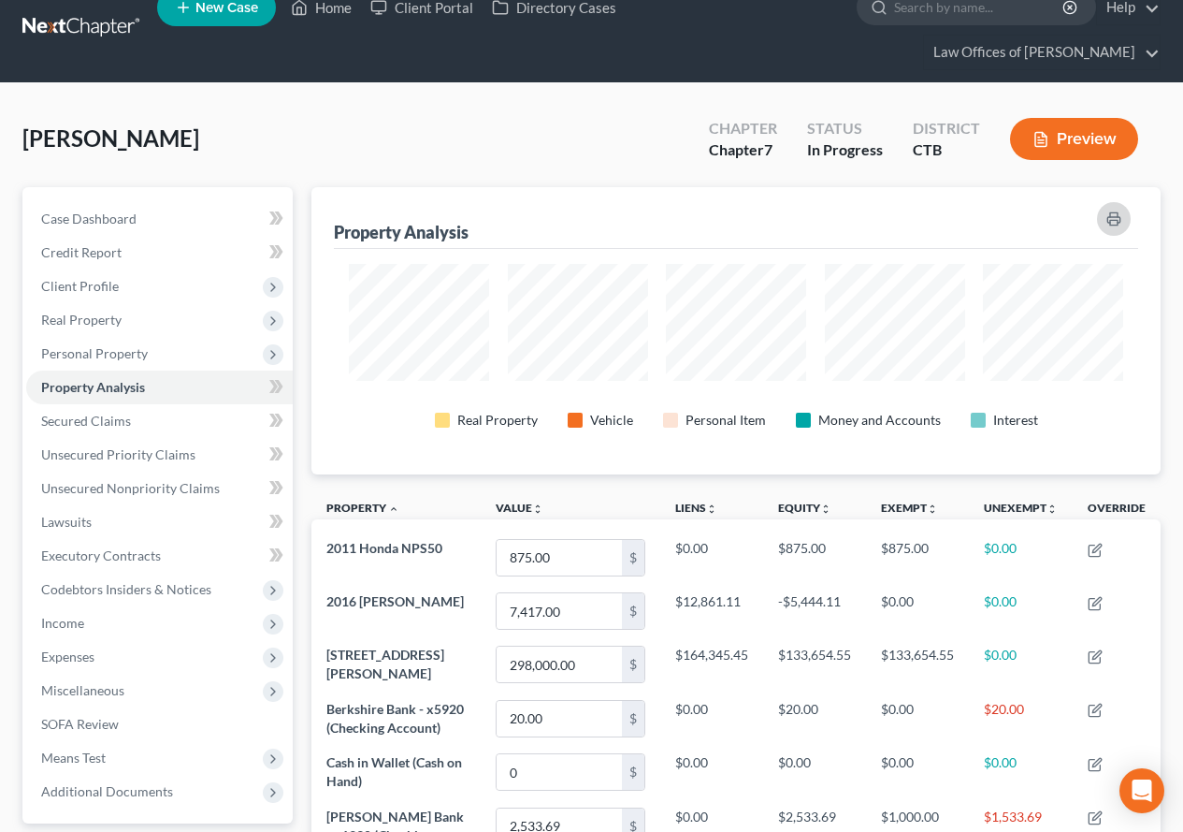
click at [1113, 222] on icon "button" at bounding box center [1114, 218] width 15 height 15
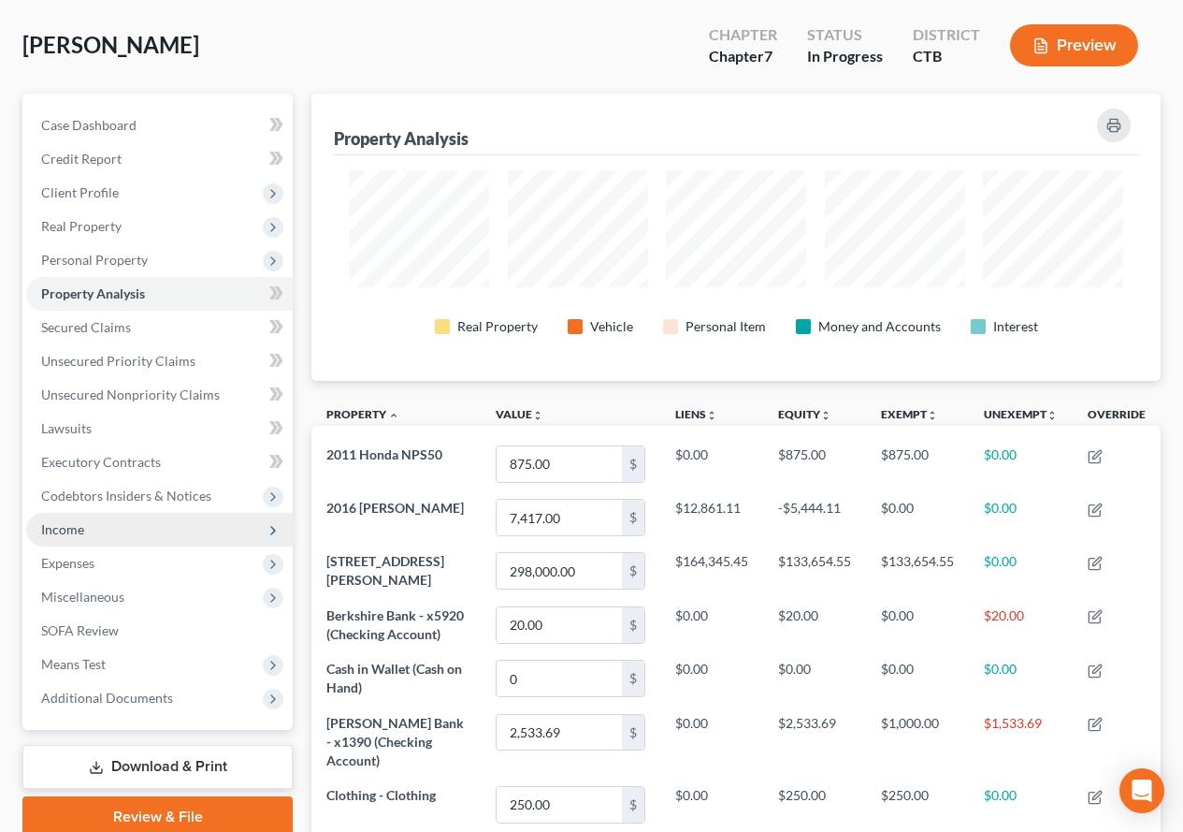
click at [83, 541] on span "Income" at bounding box center [159, 530] width 267 height 34
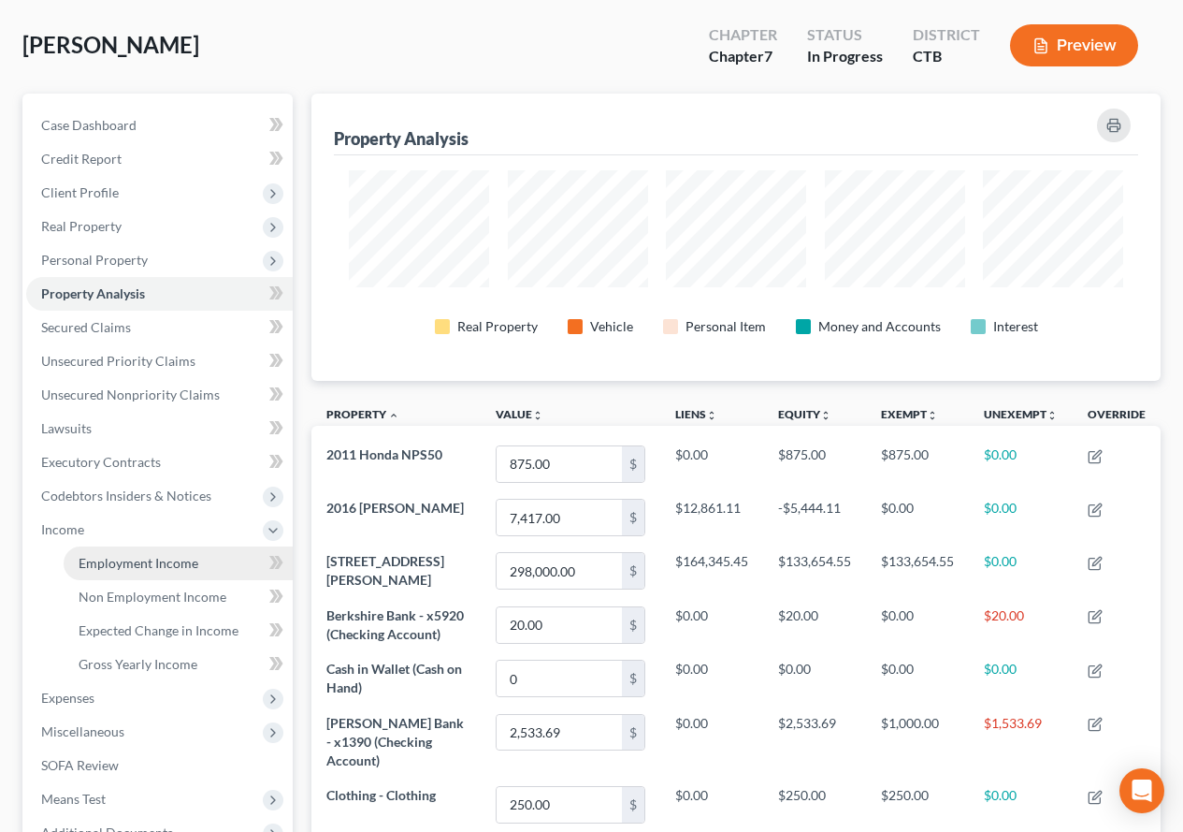
click at [109, 562] on span "Employment Income" at bounding box center [139, 563] width 120 height 16
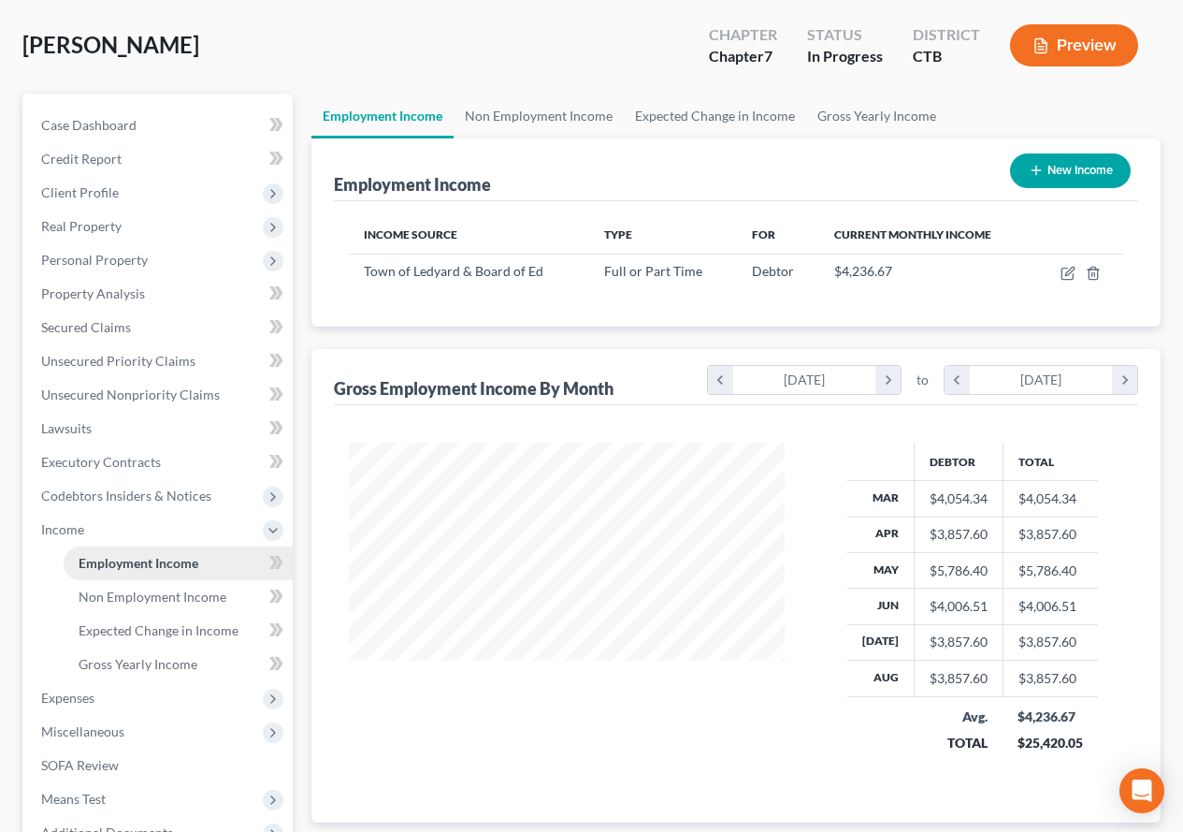
scroll to position [187, 0]
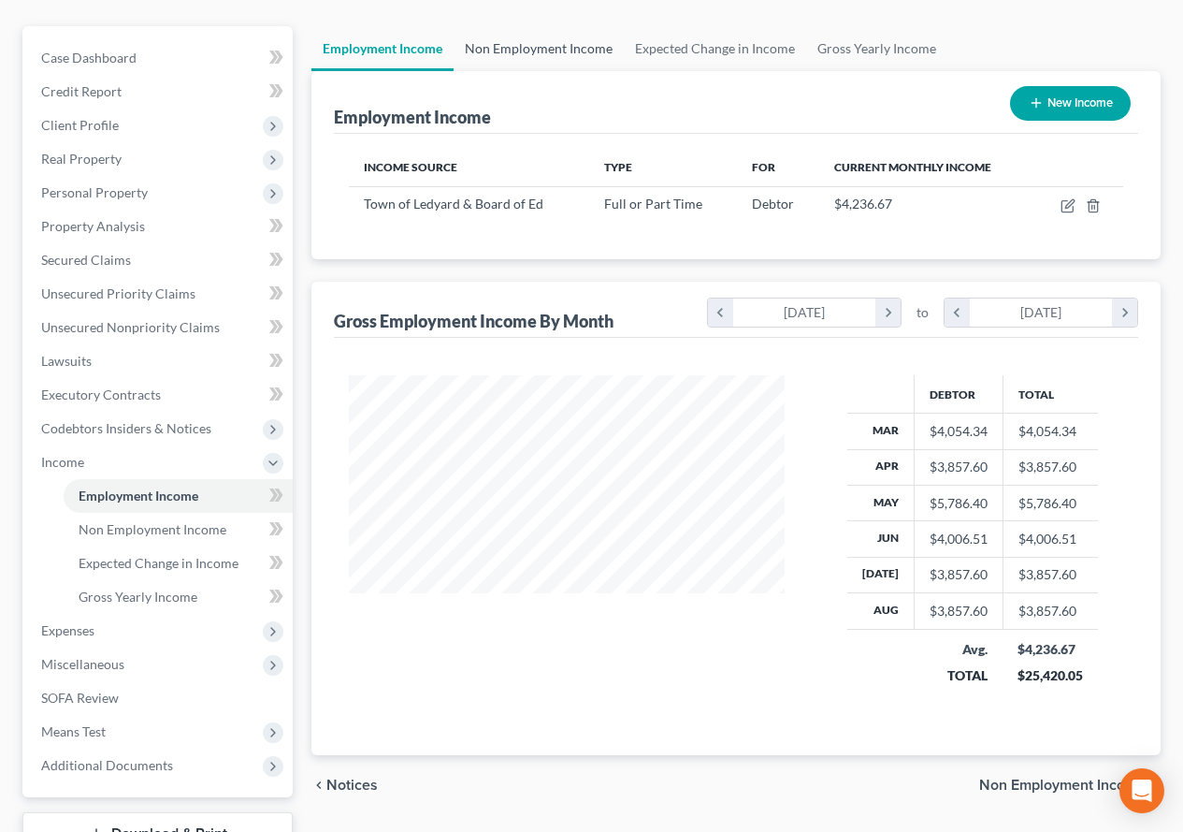
click at [501, 54] on link "Non Employment Income" at bounding box center [539, 48] width 170 height 45
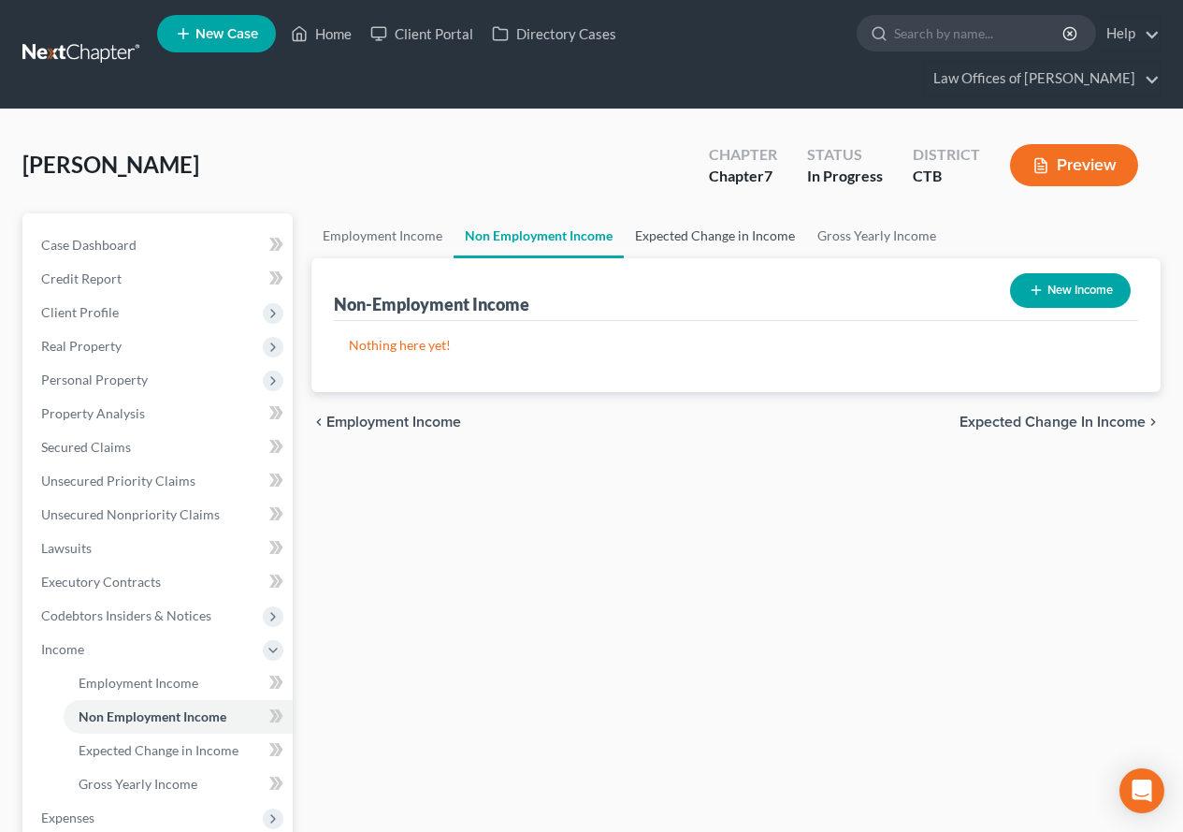
click at [709, 247] on link "Expected Change in Income" at bounding box center [715, 235] width 182 height 45
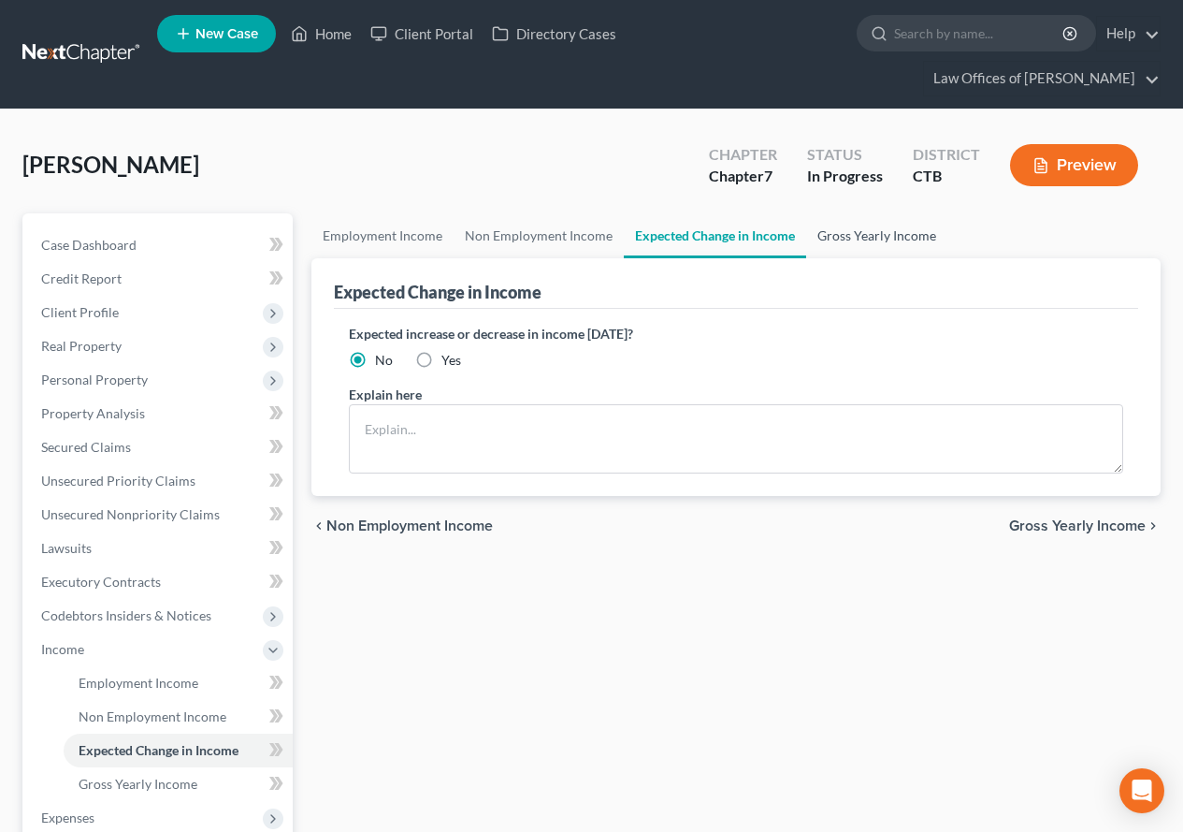
click at [843, 240] on link "Gross Yearly Income" at bounding box center [876, 235] width 141 height 45
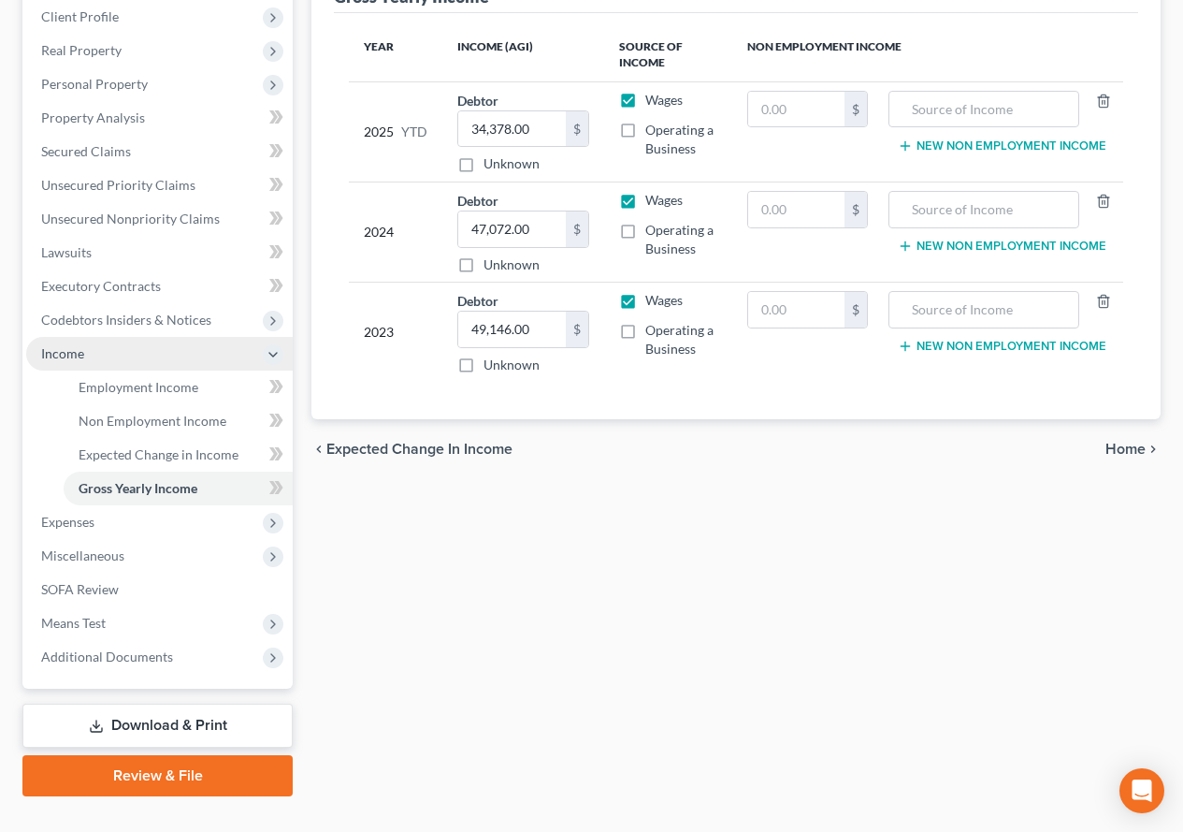
scroll to position [331, 0]
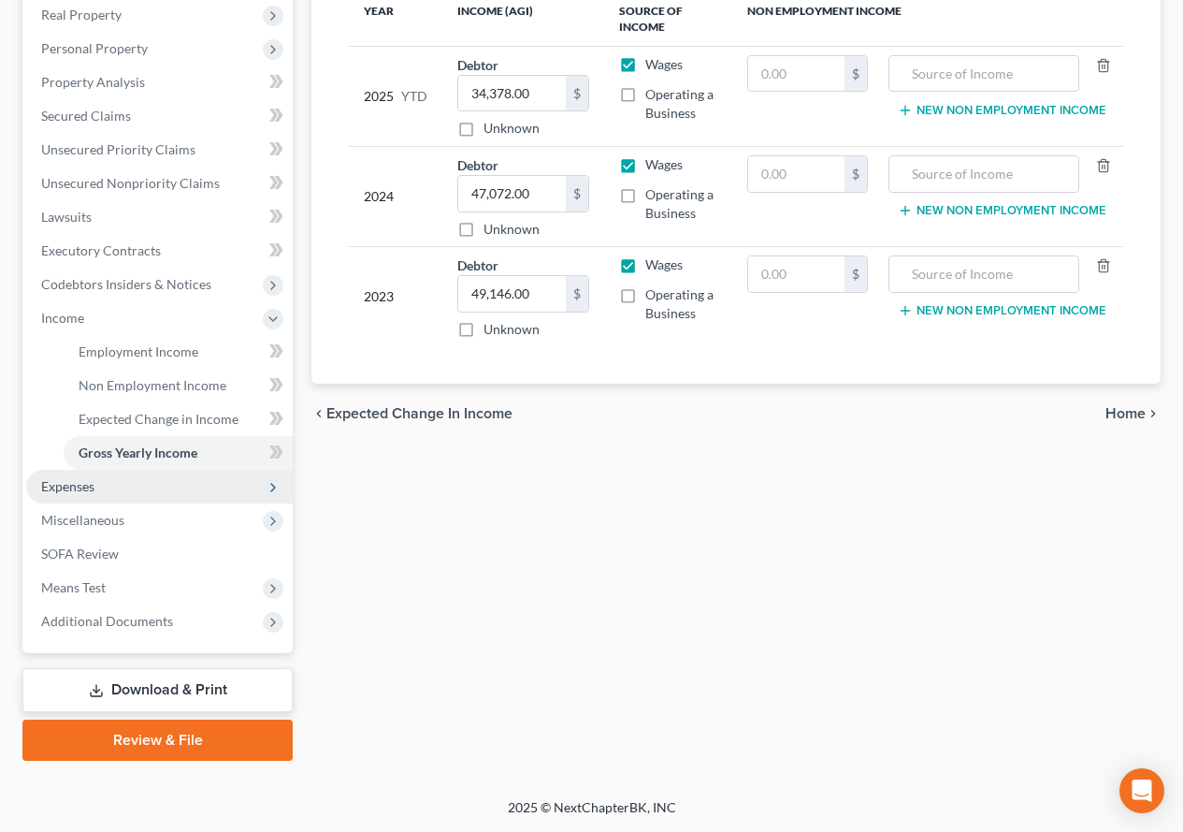
click at [92, 499] on span "Expenses" at bounding box center [159, 487] width 267 height 34
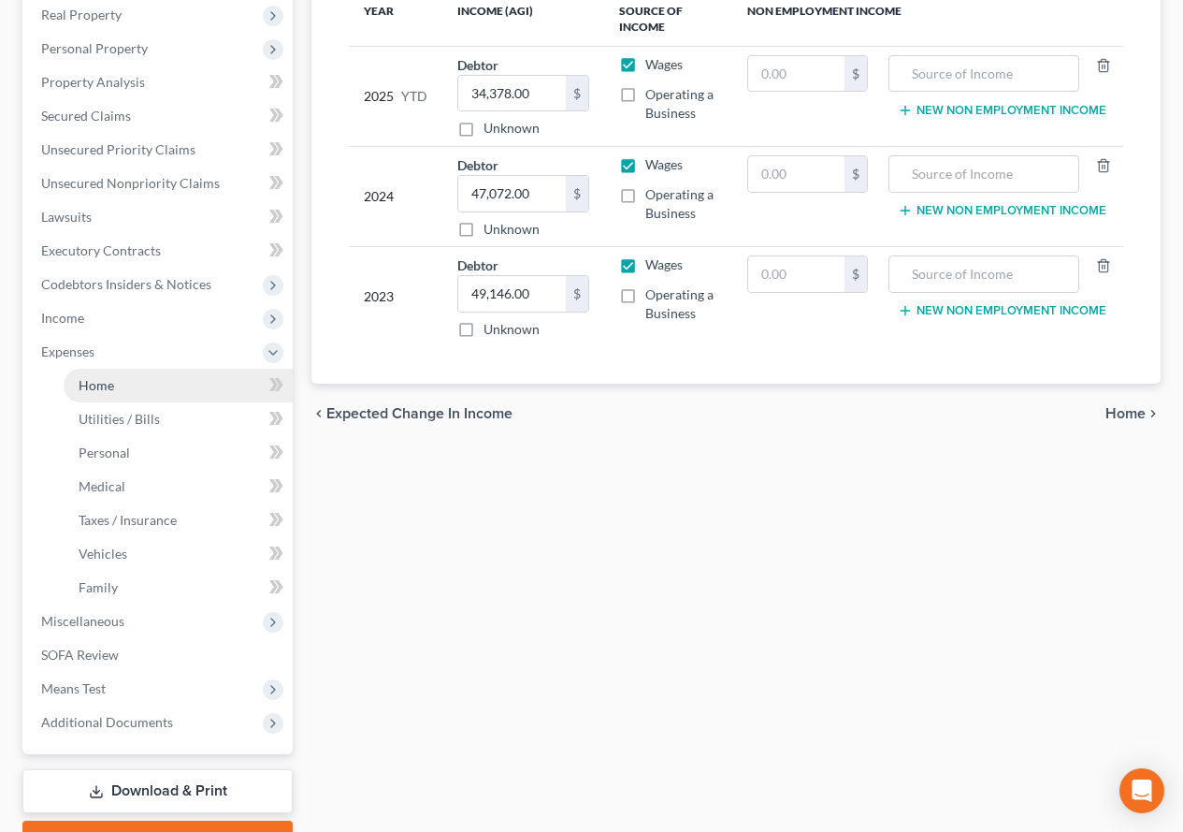
click at [115, 396] on link "Home" at bounding box center [178, 386] width 229 height 34
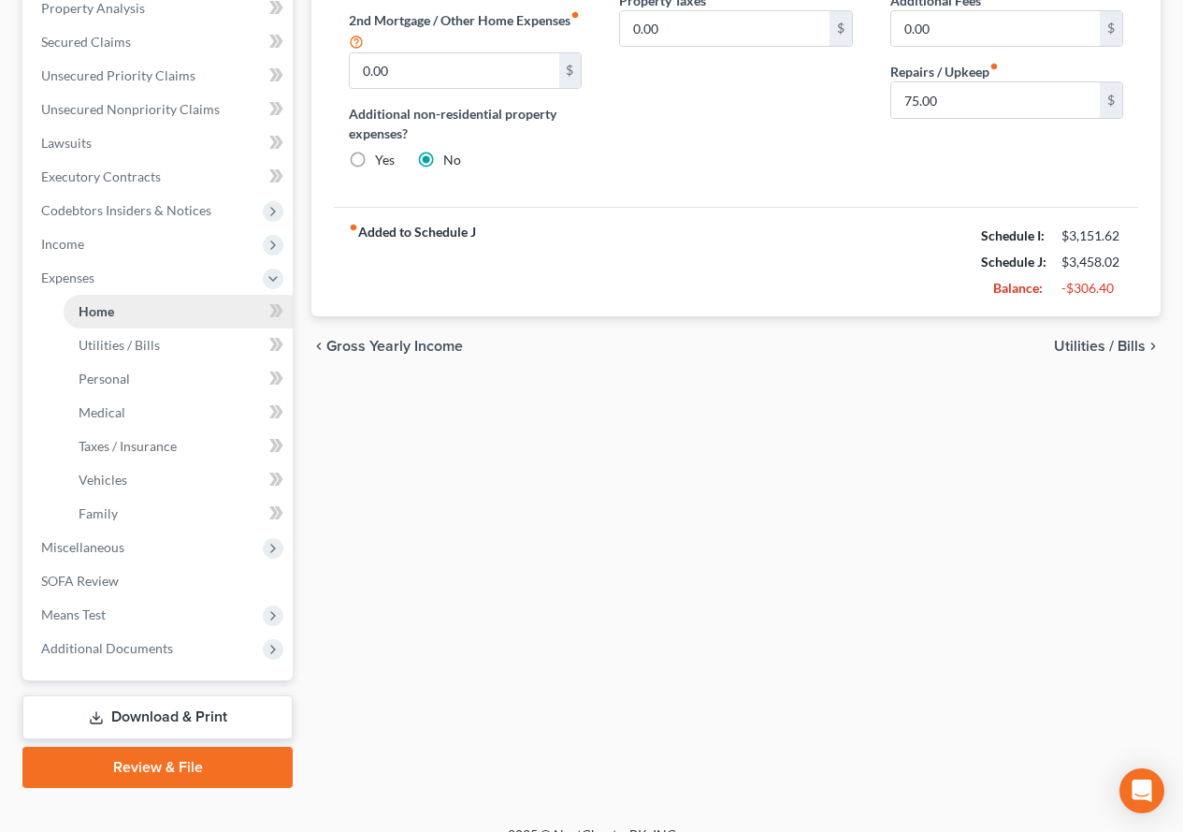
scroll to position [432, 0]
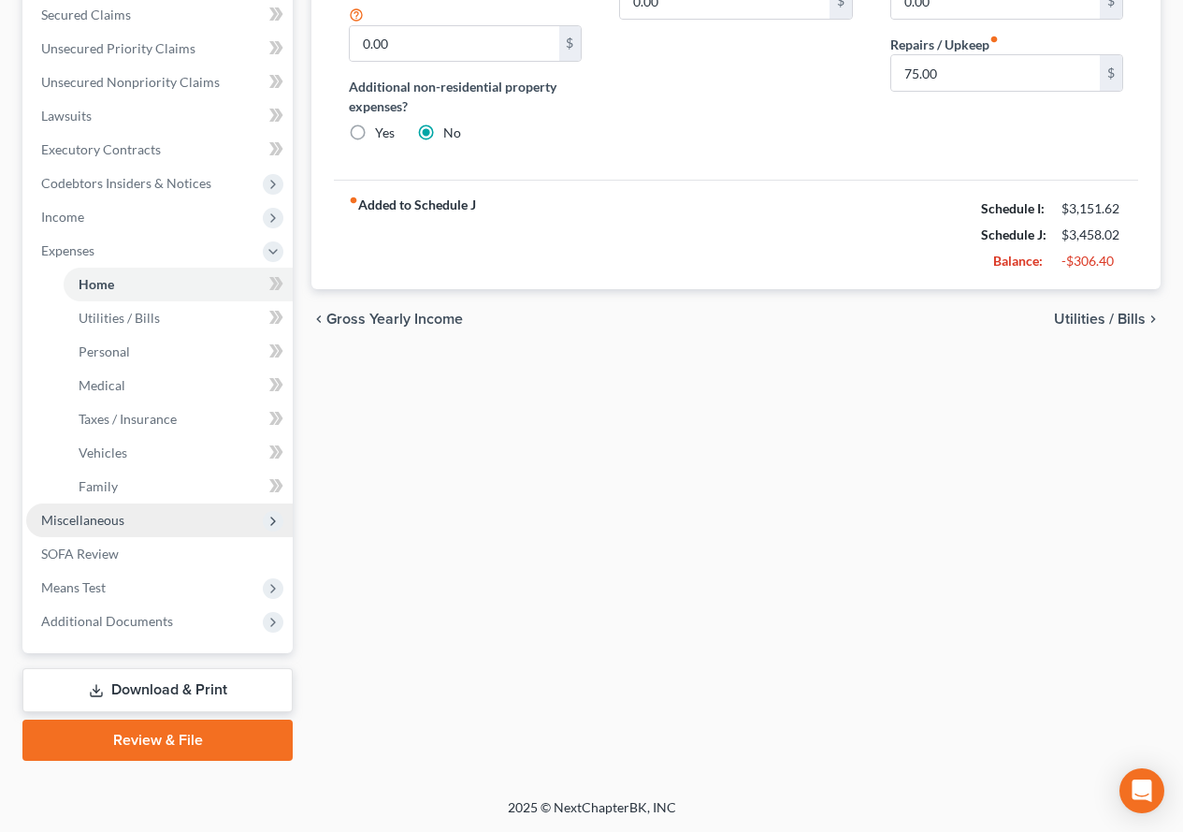
click at [80, 526] on span "Miscellaneous" at bounding box center [82, 520] width 83 height 16
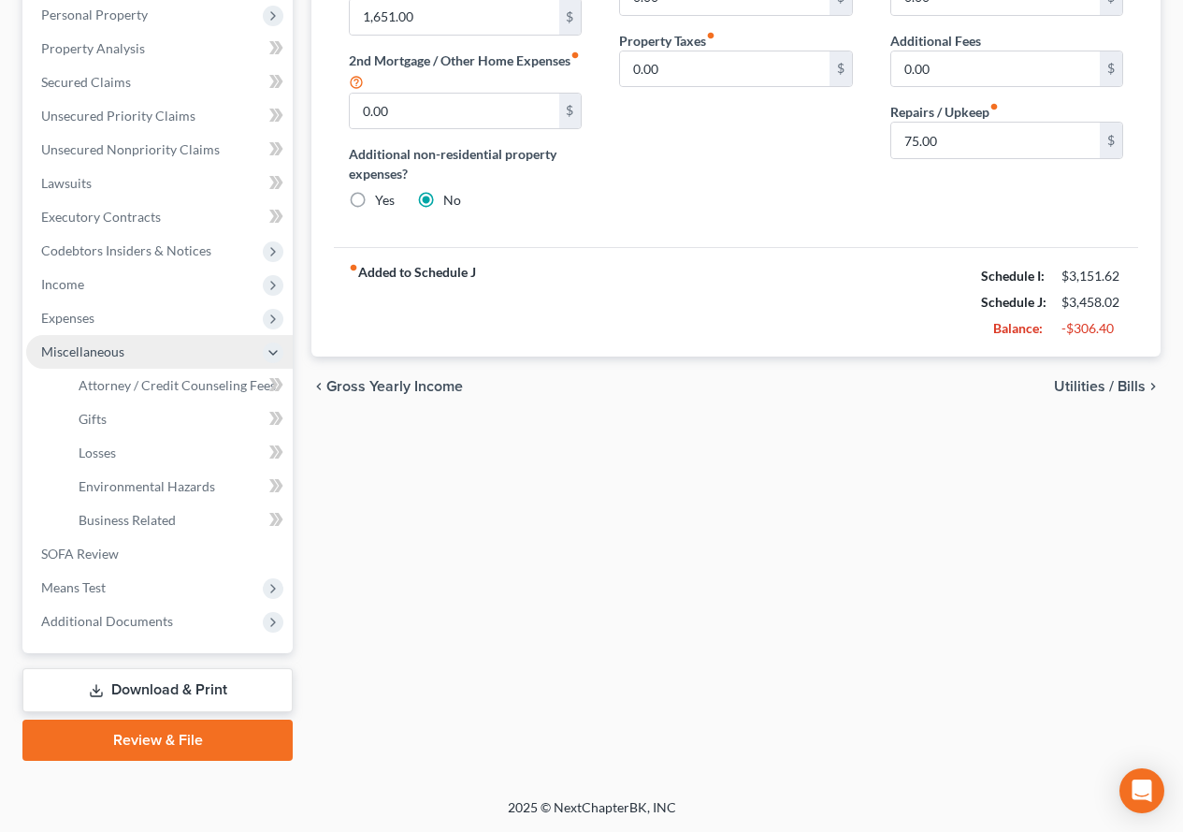
scroll to position [365, 0]
click at [184, 392] on span "Attorney / Credit Counseling Fees" at bounding box center [177, 385] width 197 height 16
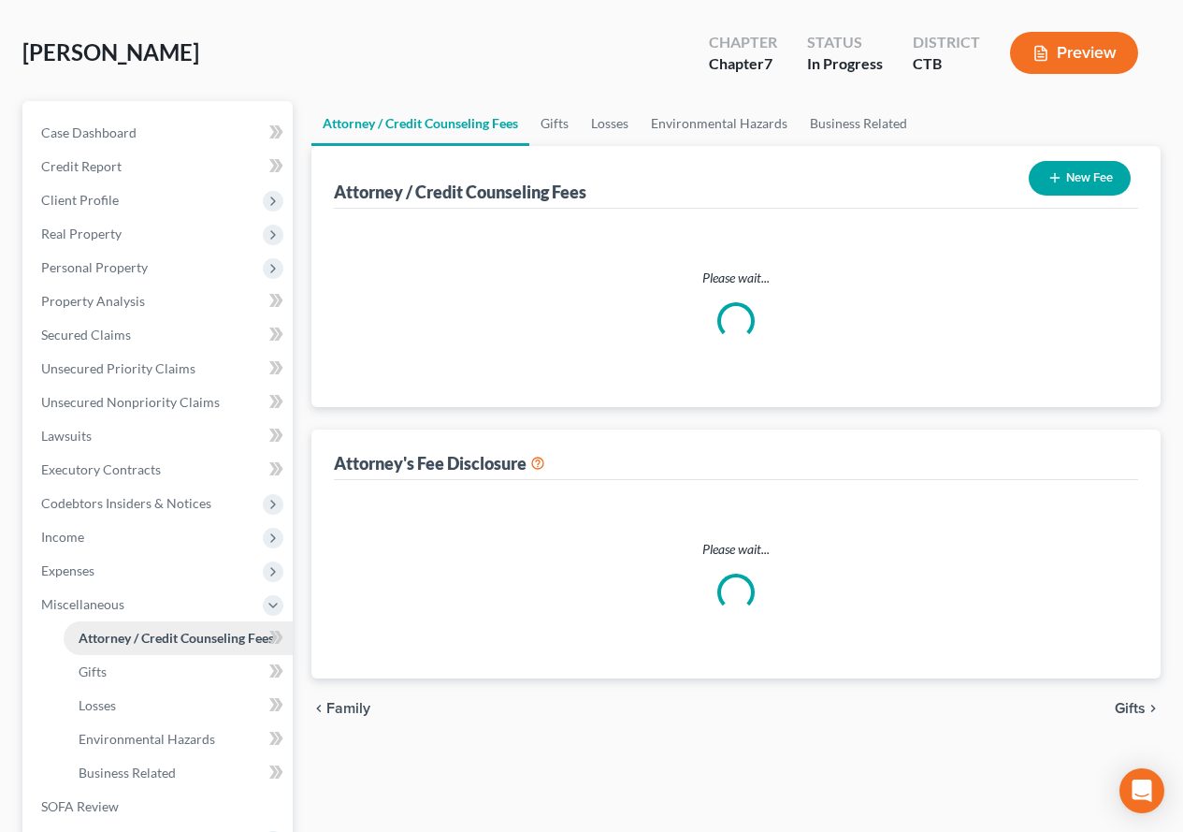
select select "0"
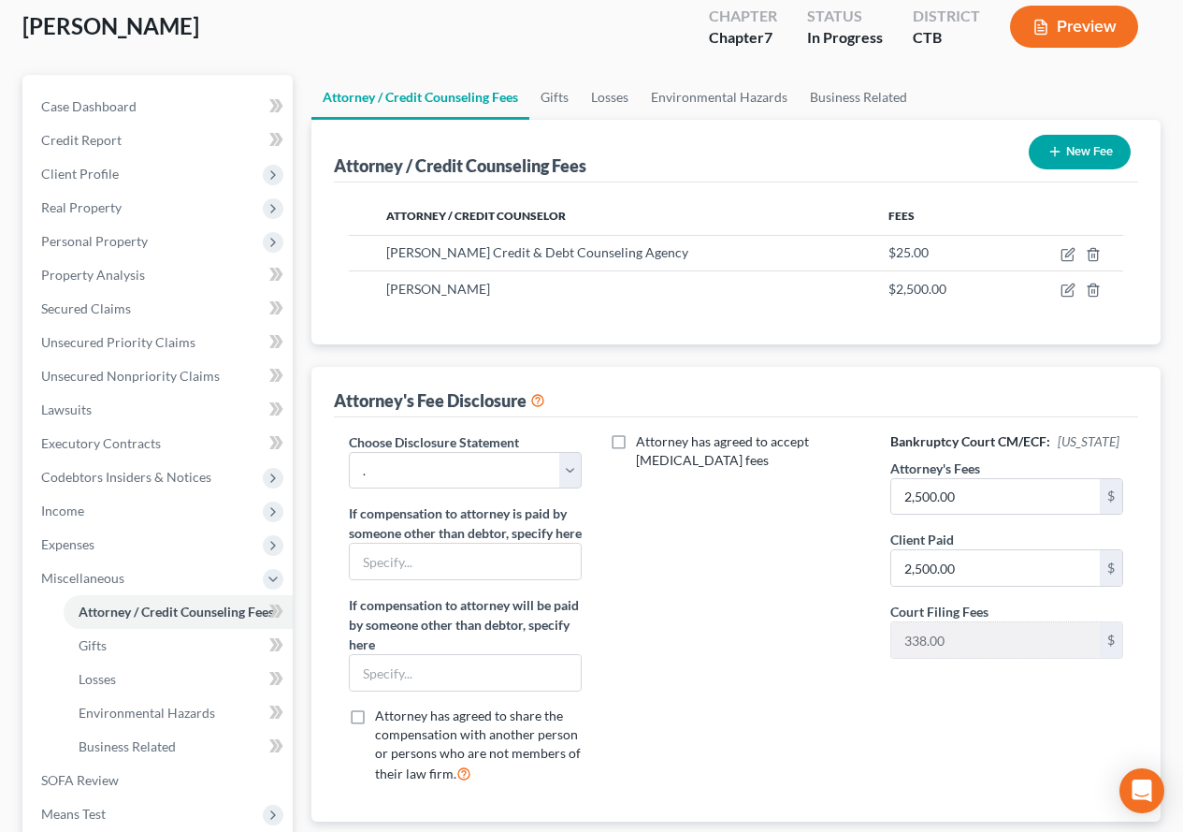
scroll to position [187, 0]
